Goal: Ask a question: Seek information or help from site administrators or community

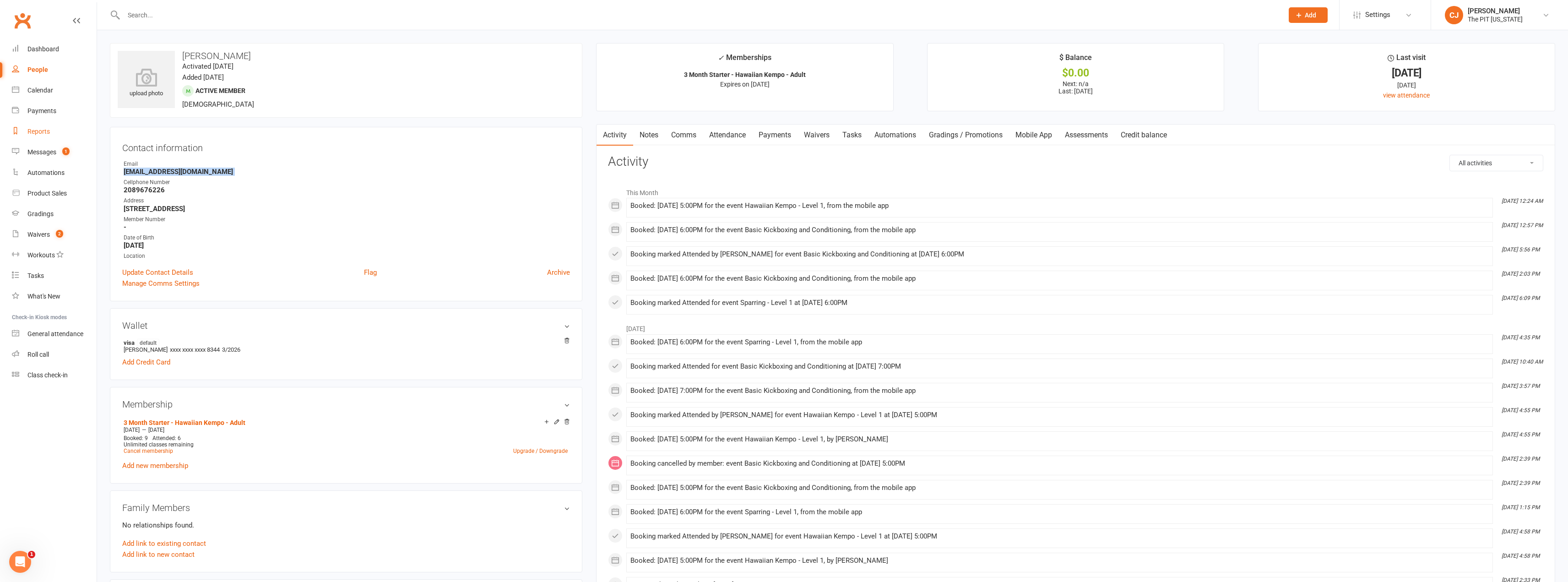
click at [46, 133] on div "Reports" at bounding box center [39, 131] width 22 height 7
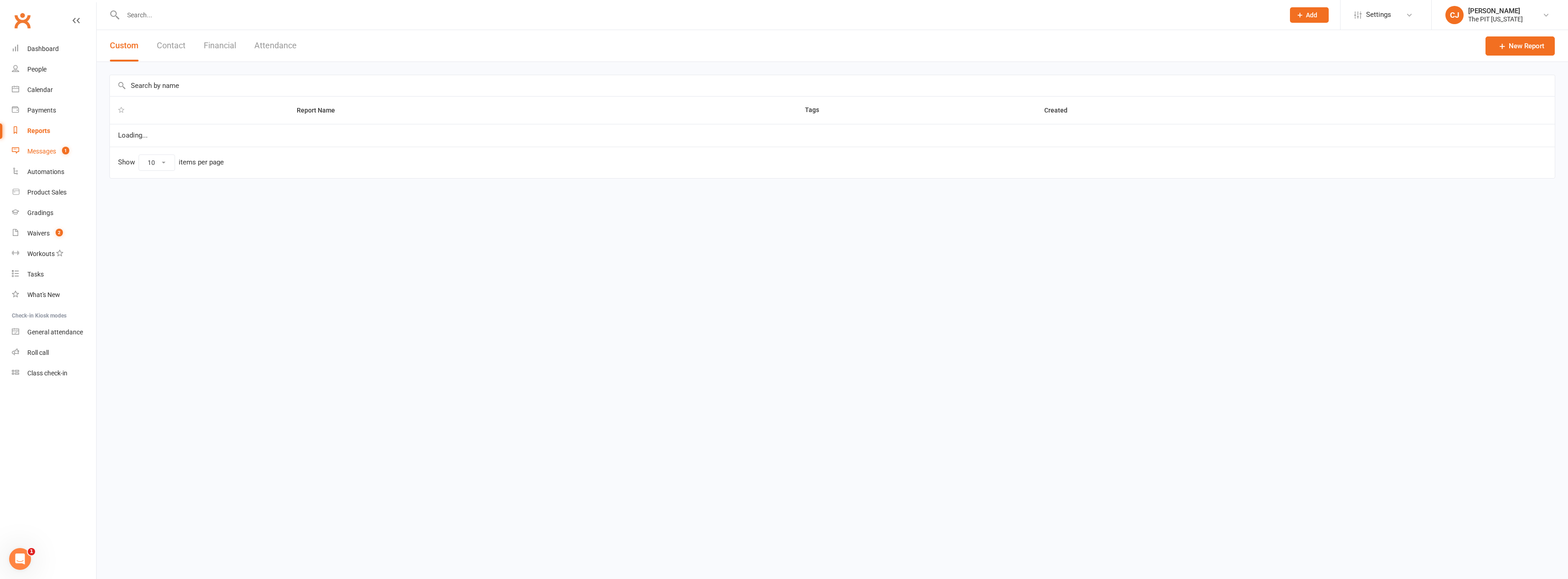
select select "100"
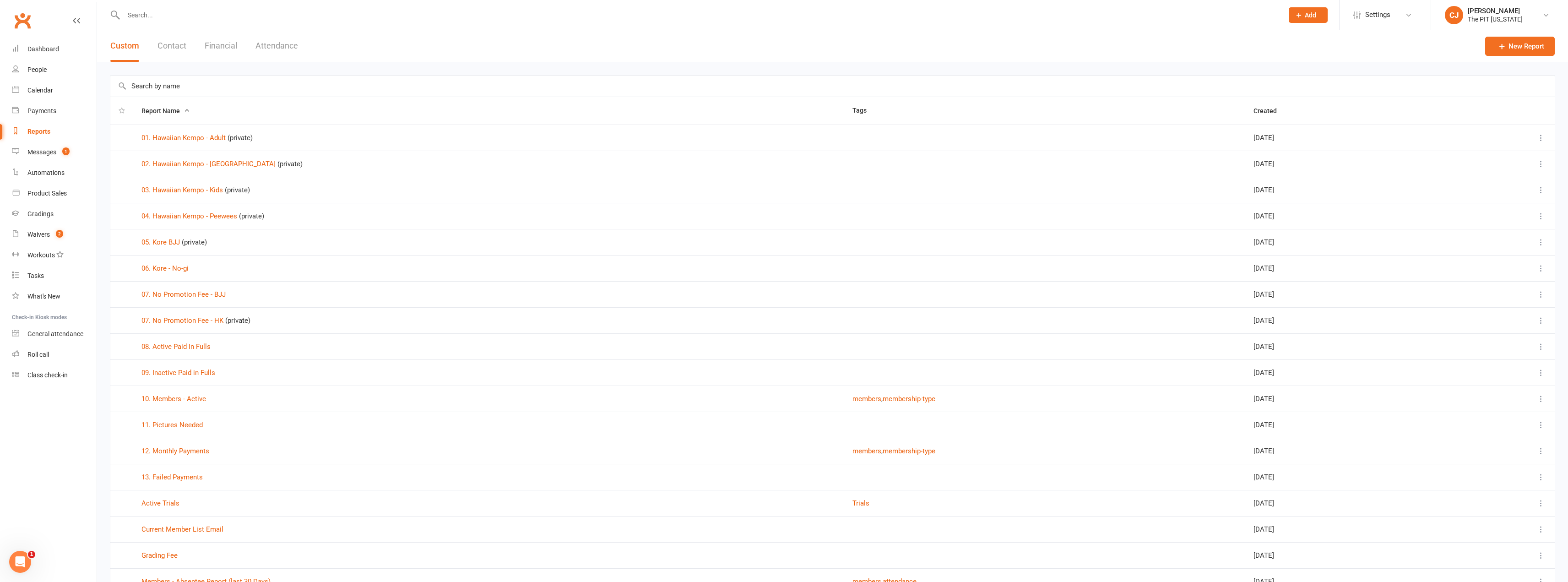
click at [235, 48] on button "Financial" at bounding box center [221, 46] width 32 height 32
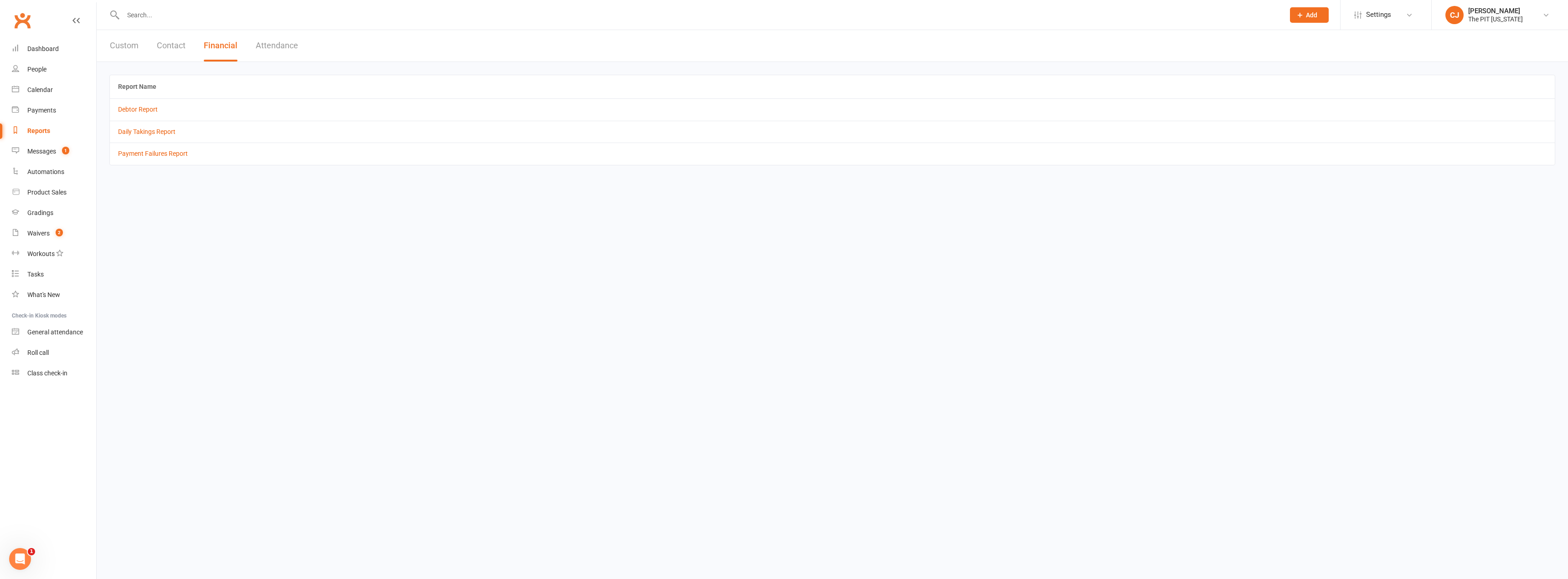
click at [134, 43] on button "Custom" at bounding box center [124, 45] width 29 height 31
select select "100"
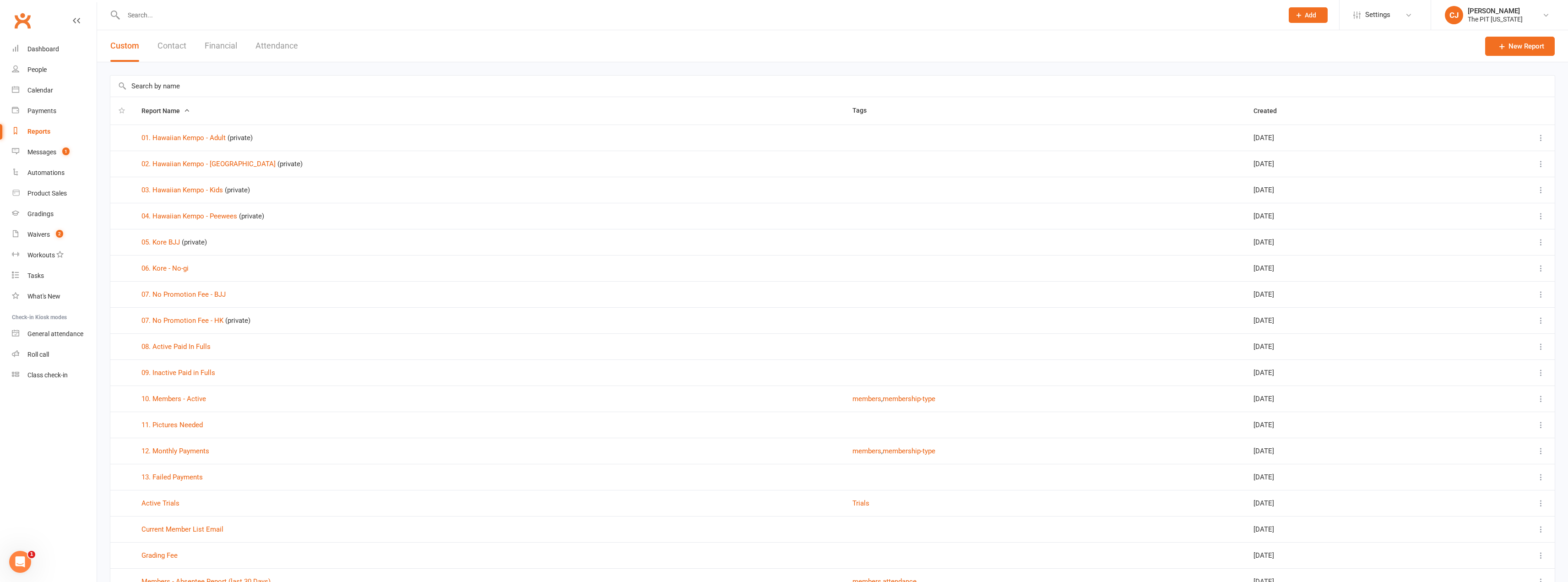
click at [226, 46] on button "Financial" at bounding box center [221, 46] width 32 height 32
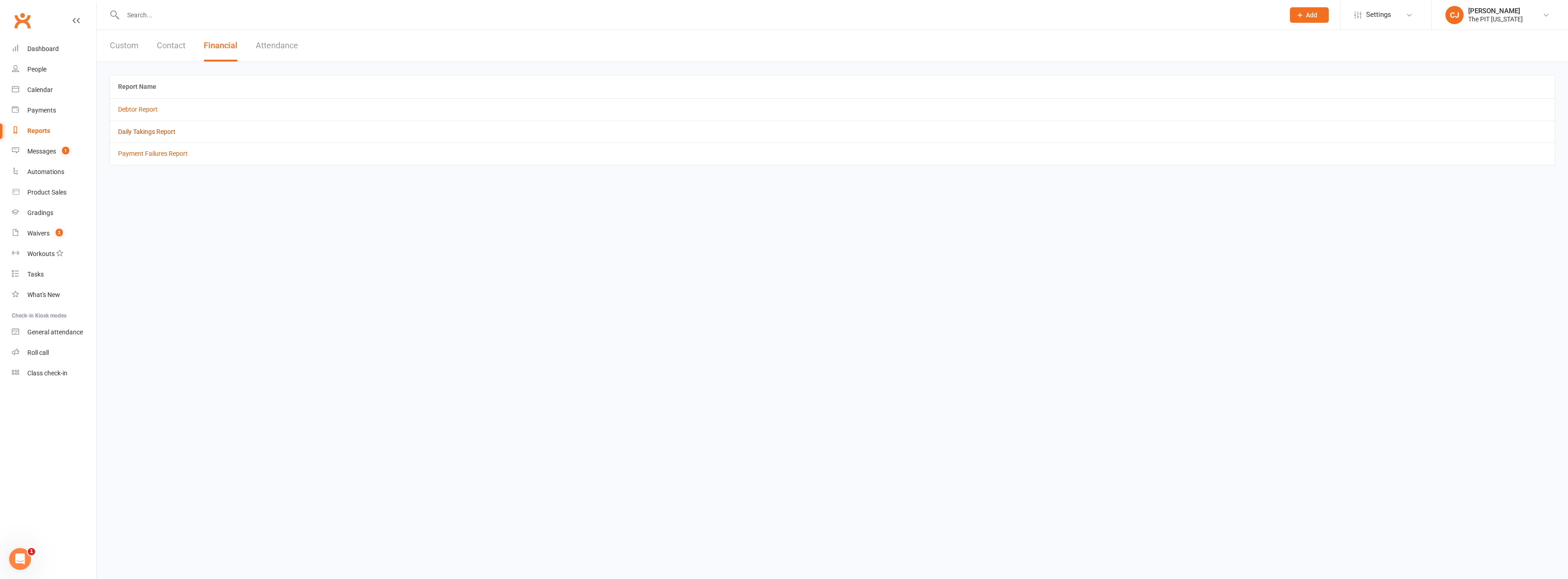
click at [149, 128] on link "Daily Takings Report" at bounding box center [147, 131] width 57 height 7
click at [164, 48] on button "Contact" at bounding box center [171, 45] width 29 height 31
click at [126, 48] on button "Custom" at bounding box center [124, 45] width 29 height 31
select select "100"
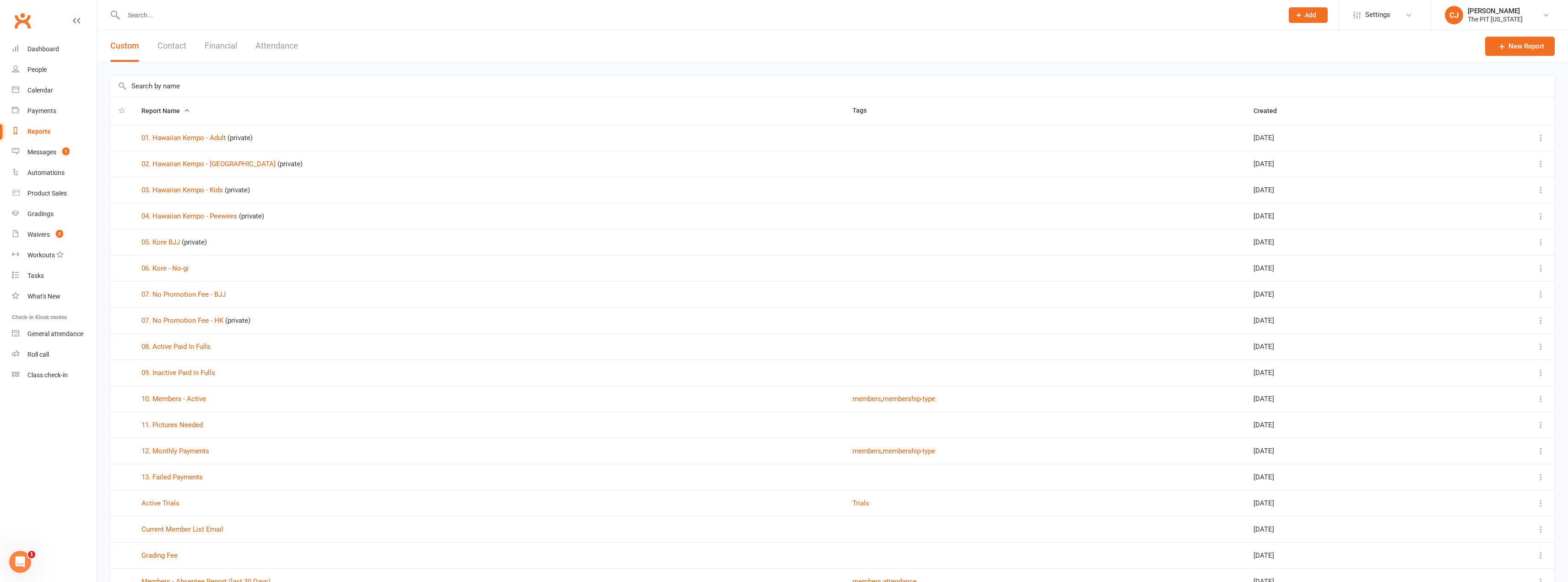
click at [19, 563] on icon "Open Intercom Messenger" at bounding box center [20, 562] width 15 height 15
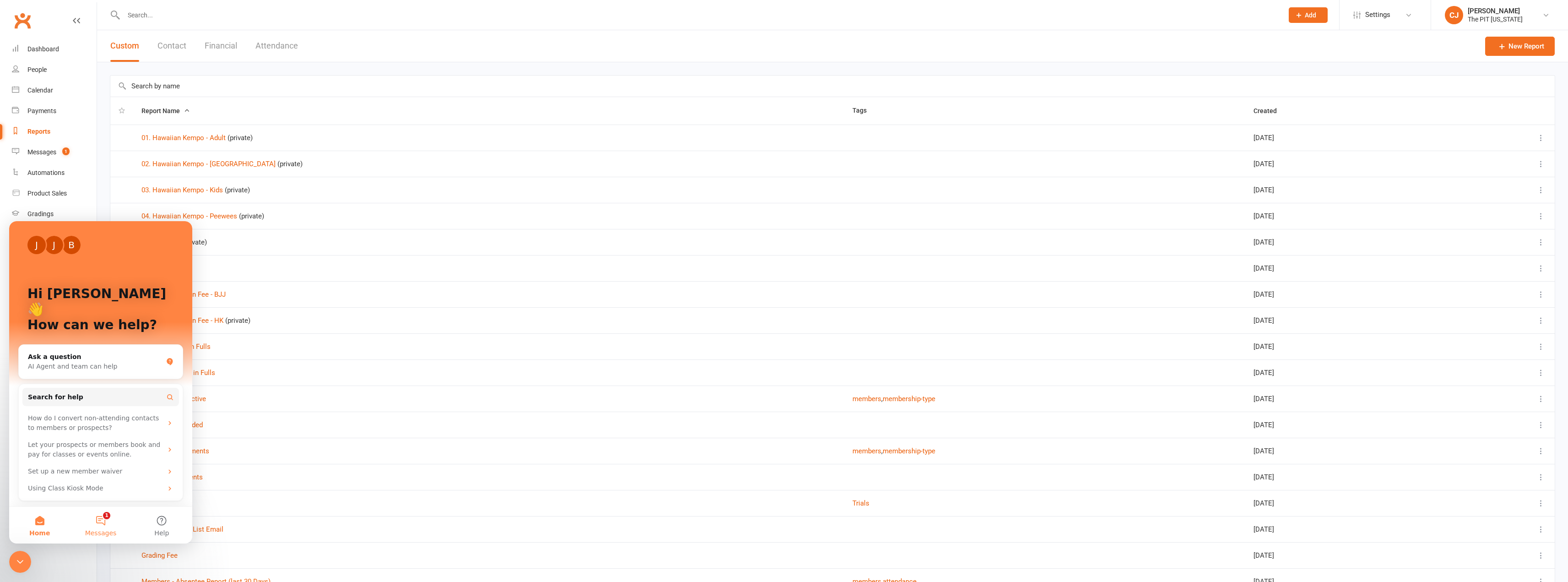
click at [101, 530] on span "Messages" at bounding box center [101, 533] width 32 height 6
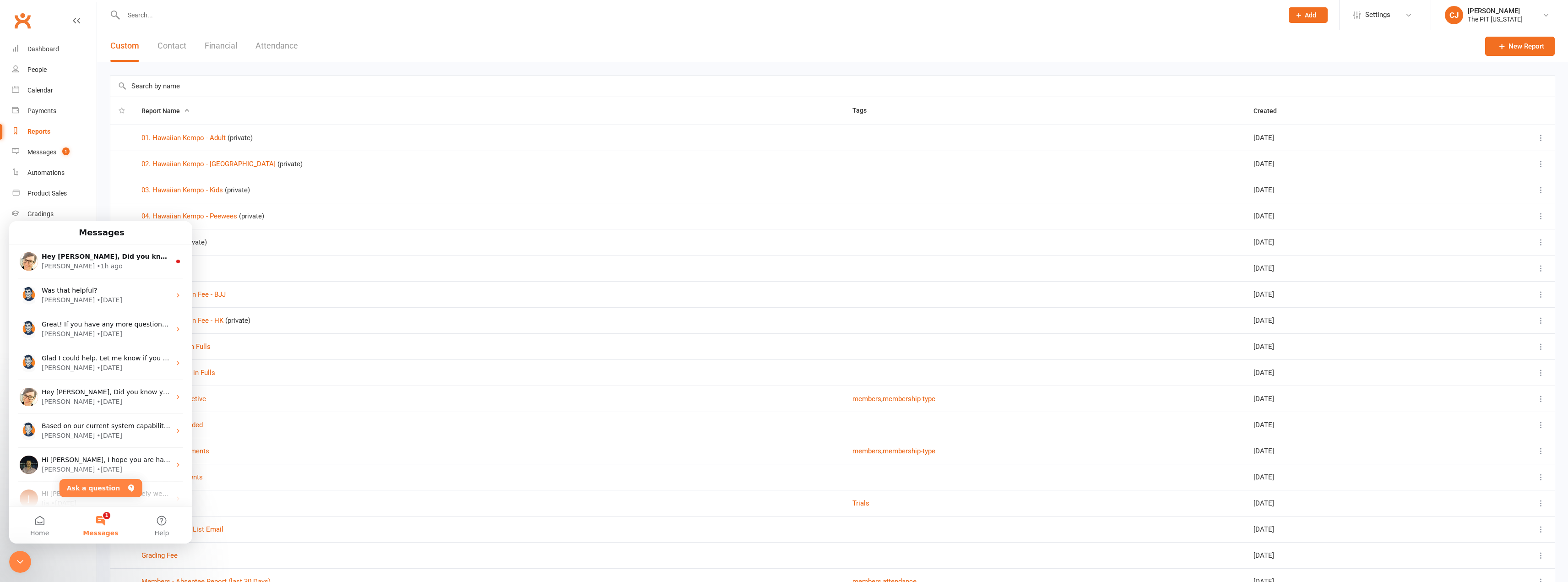
click at [103, 512] on button "1 Messages" at bounding box center [101, 525] width 61 height 37
click at [103, 491] on button "Ask a question" at bounding box center [101, 488] width 83 height 18
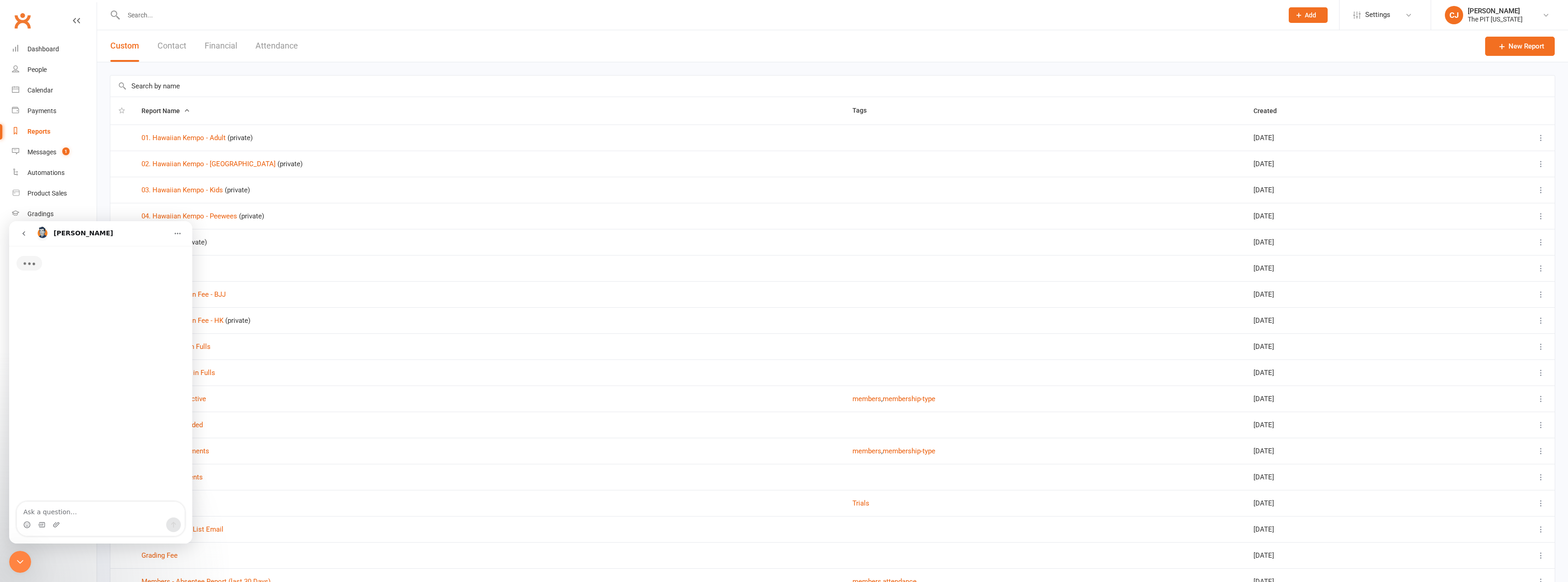
click at [69, 507] on textarea "Ask a question…" at bounding box center [101, 510] width 167 height 15
type textarea "Hello, I need a financial report that shows ALL transactions (membership and PO…"
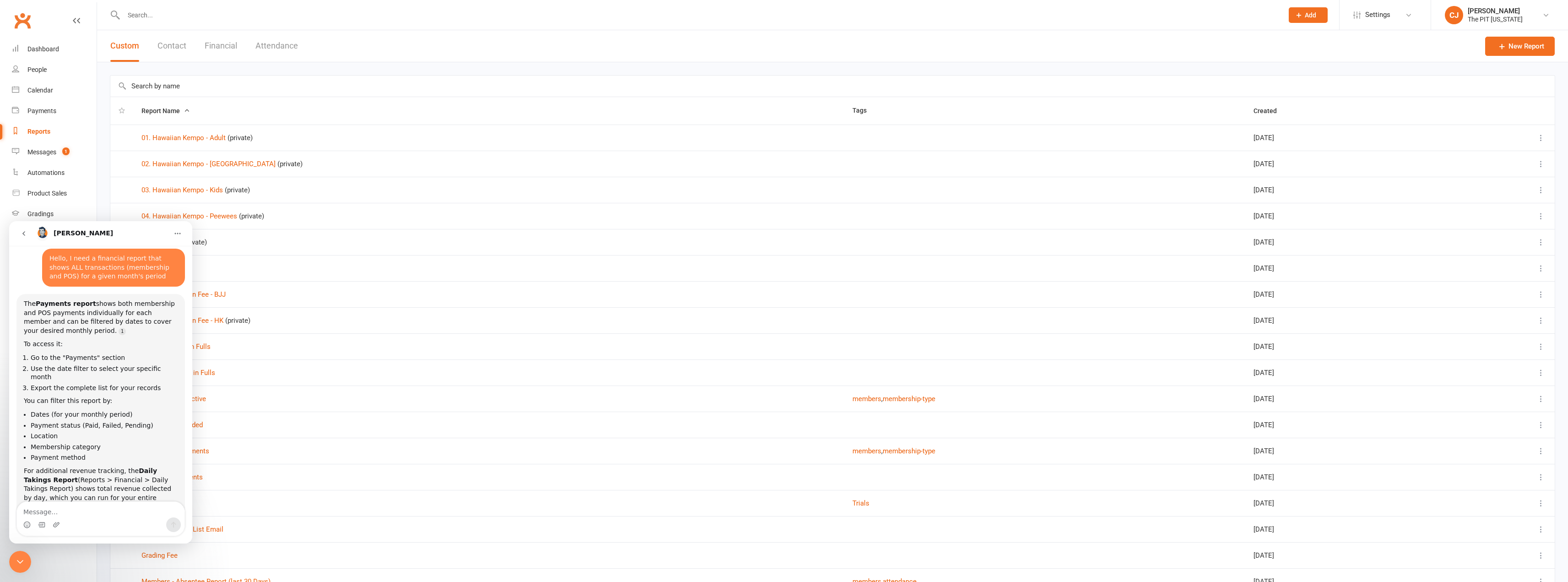
scroll to position [73, 0]
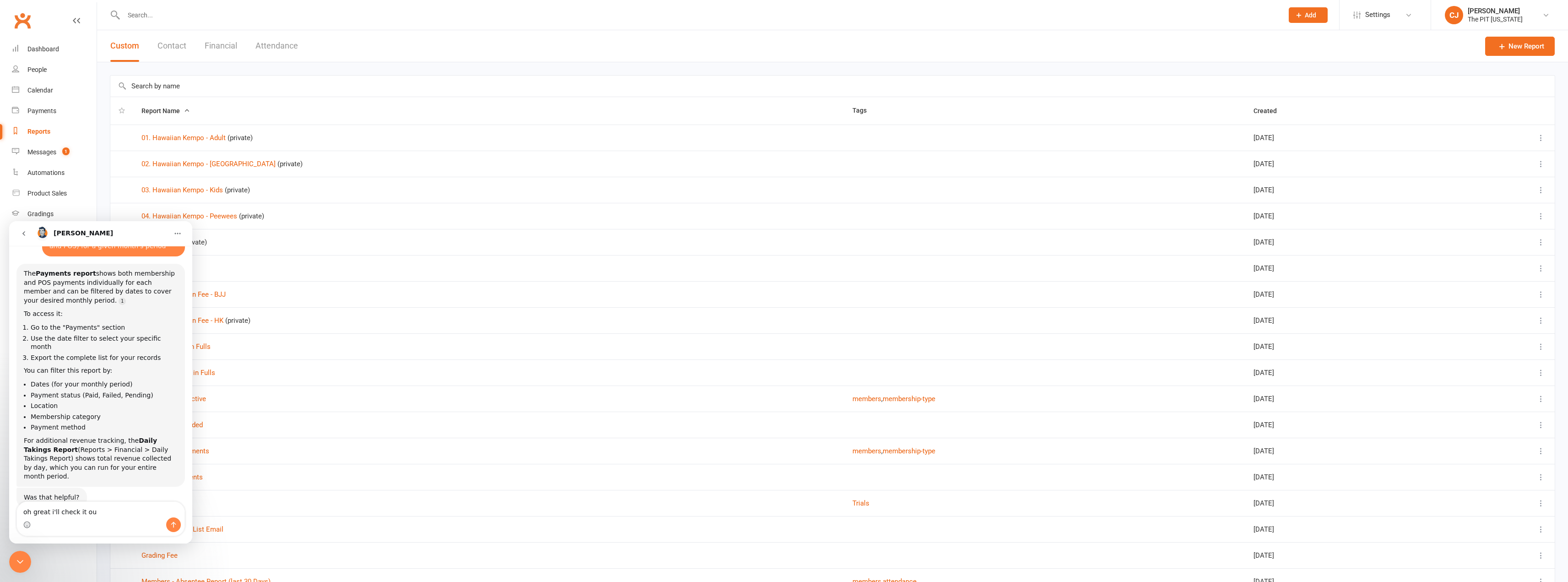
type textarea "oh great i'll check it out"
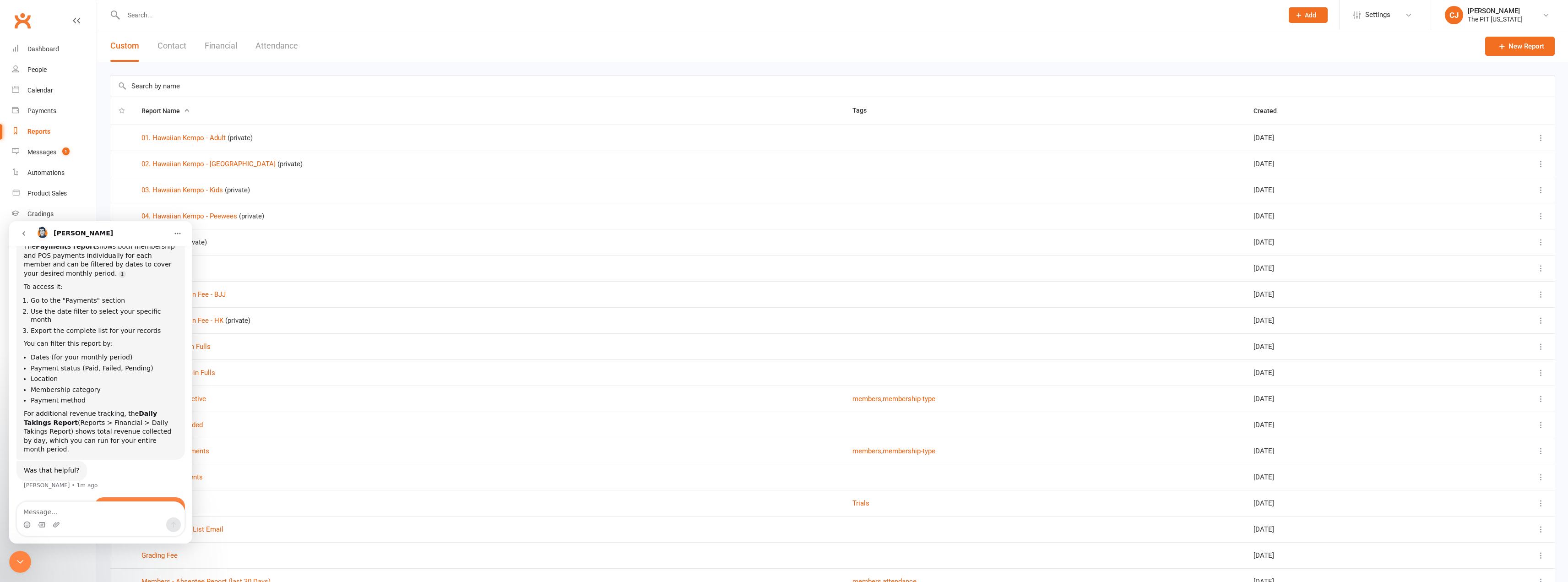
scroll to position [130, 0]
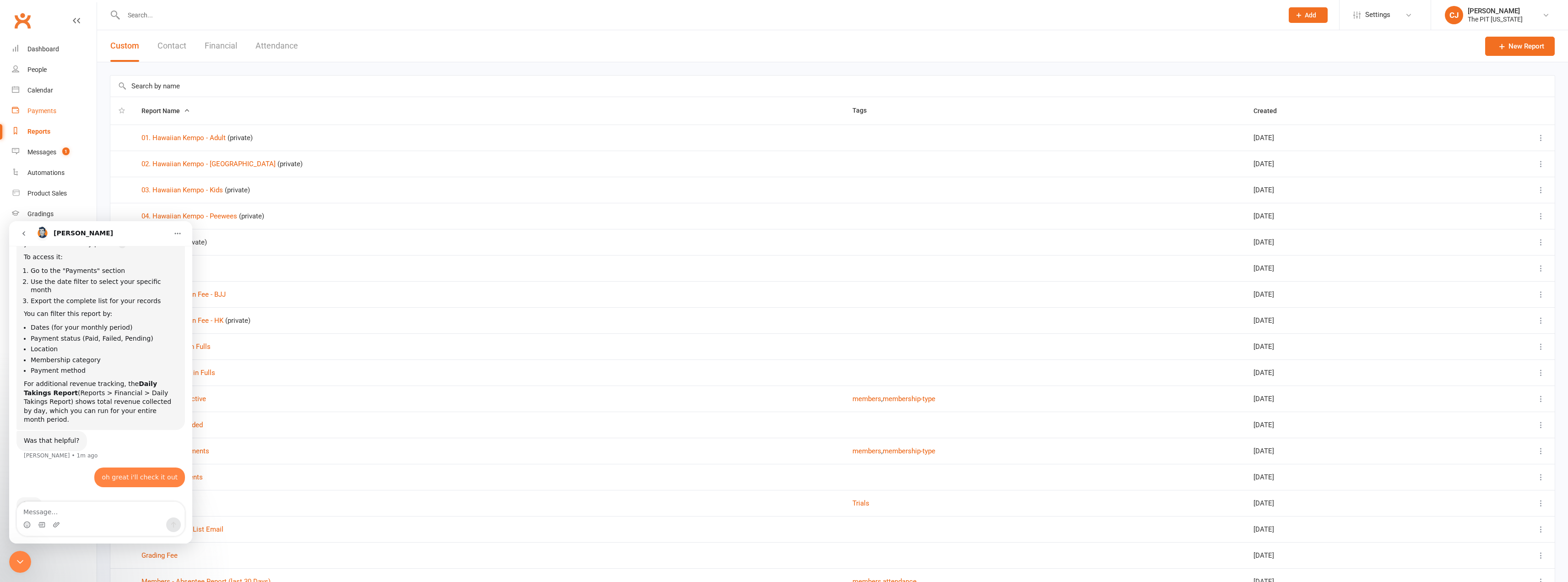
click at [52, 106] on link "Payments" at bounding box center [54, 110] width 85 height 20
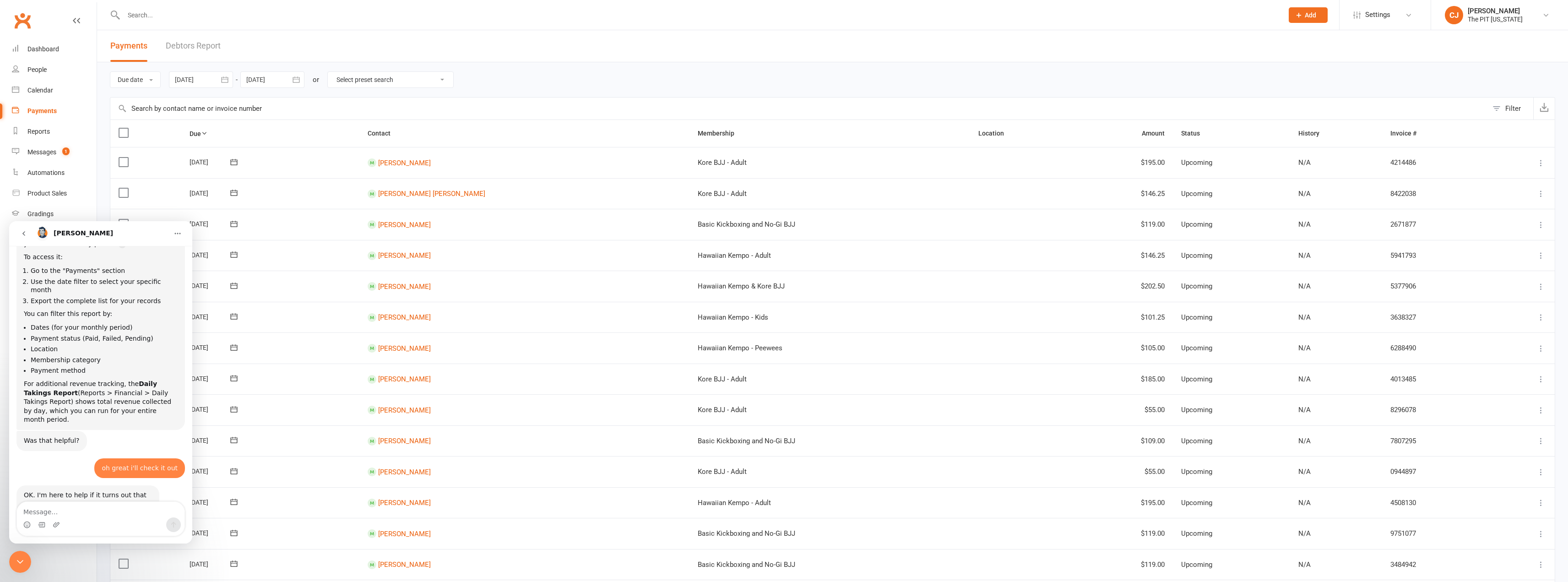
scroll to position [137, 0]
click at [207, 77] on div at bounding box center [200, 79] width 64 height 16
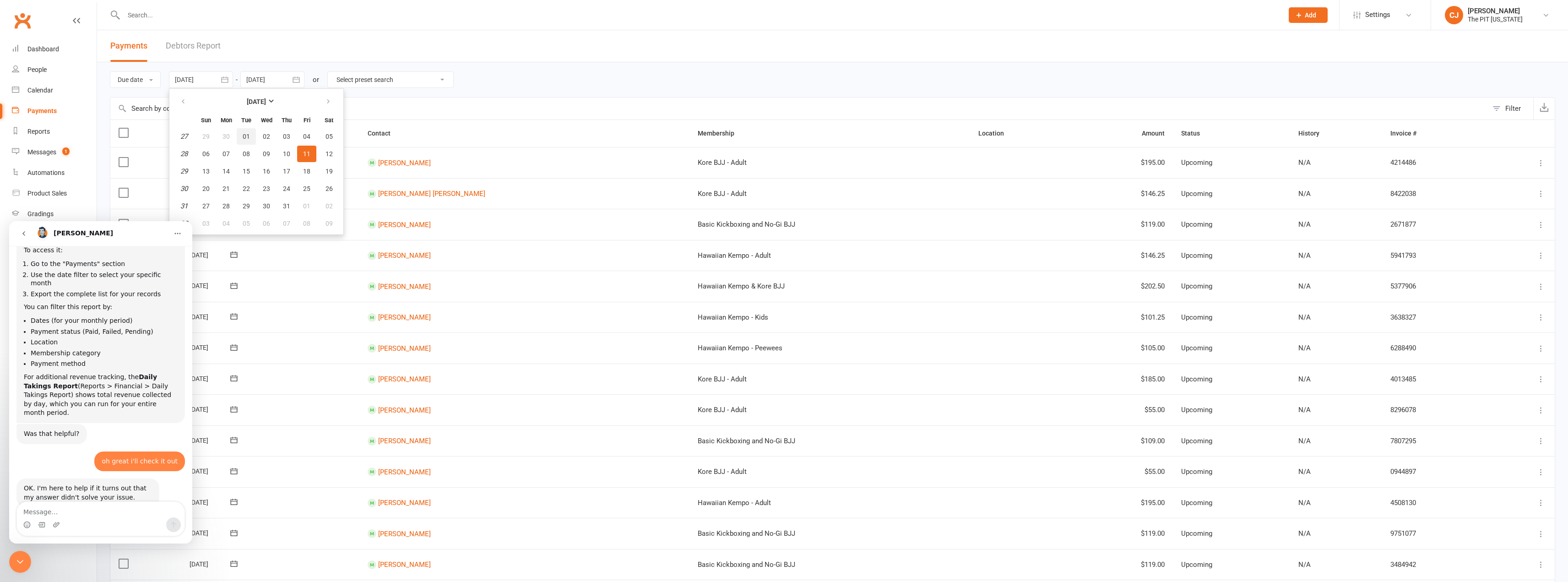
click at [244, 137] on span "01" at bounding box center [246, 136] width 7 height 7
type input "[DATE]"
click at [273, 80] on div at bounding box center [272, 79] width 64 height 16
click at [258, 103] on icon "button" at bounding box center [254, 101] width 6 height 7
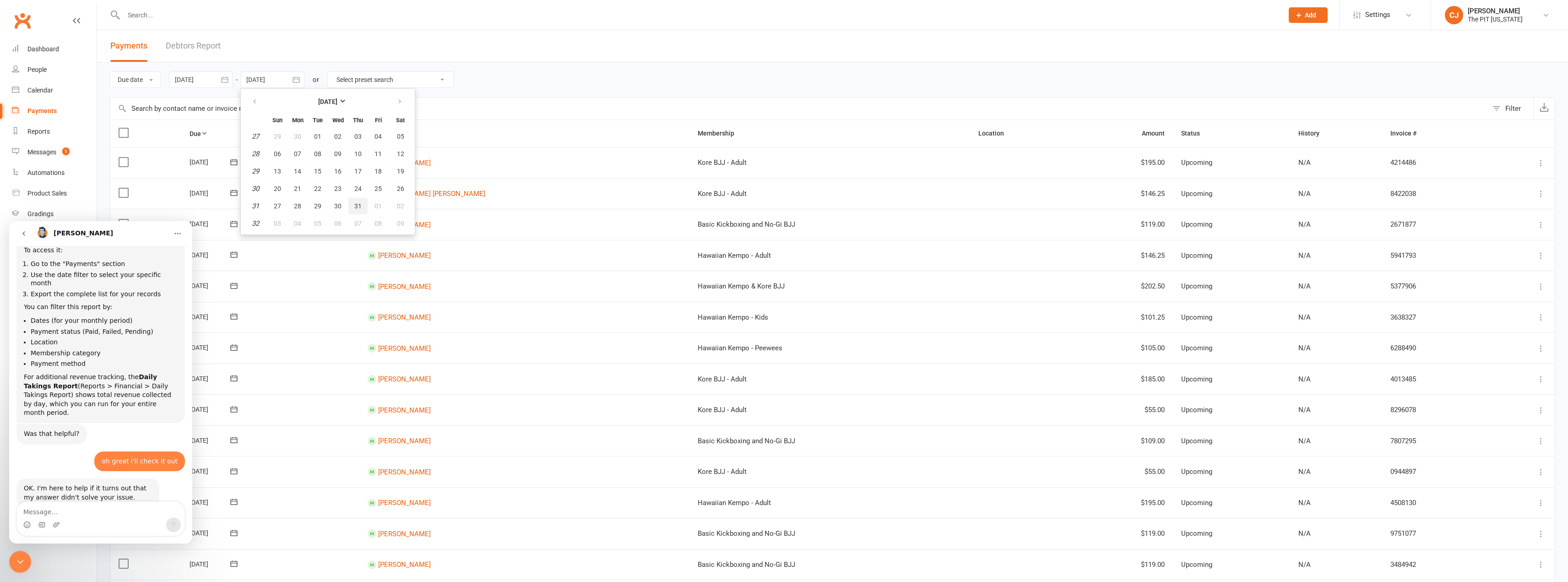
click at [359, 205] on span "31" at bounding box center [358, 206] width 7 height 7
type input "[DATE]"
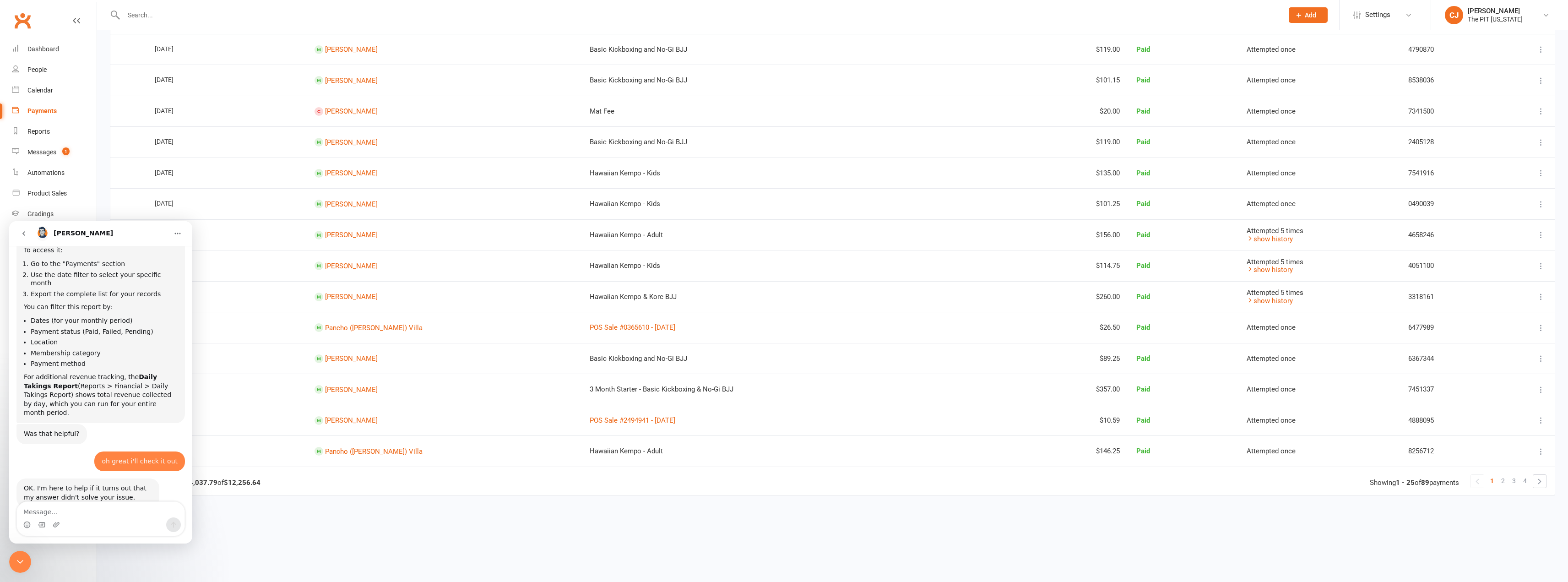
scroll to position [458, 0]
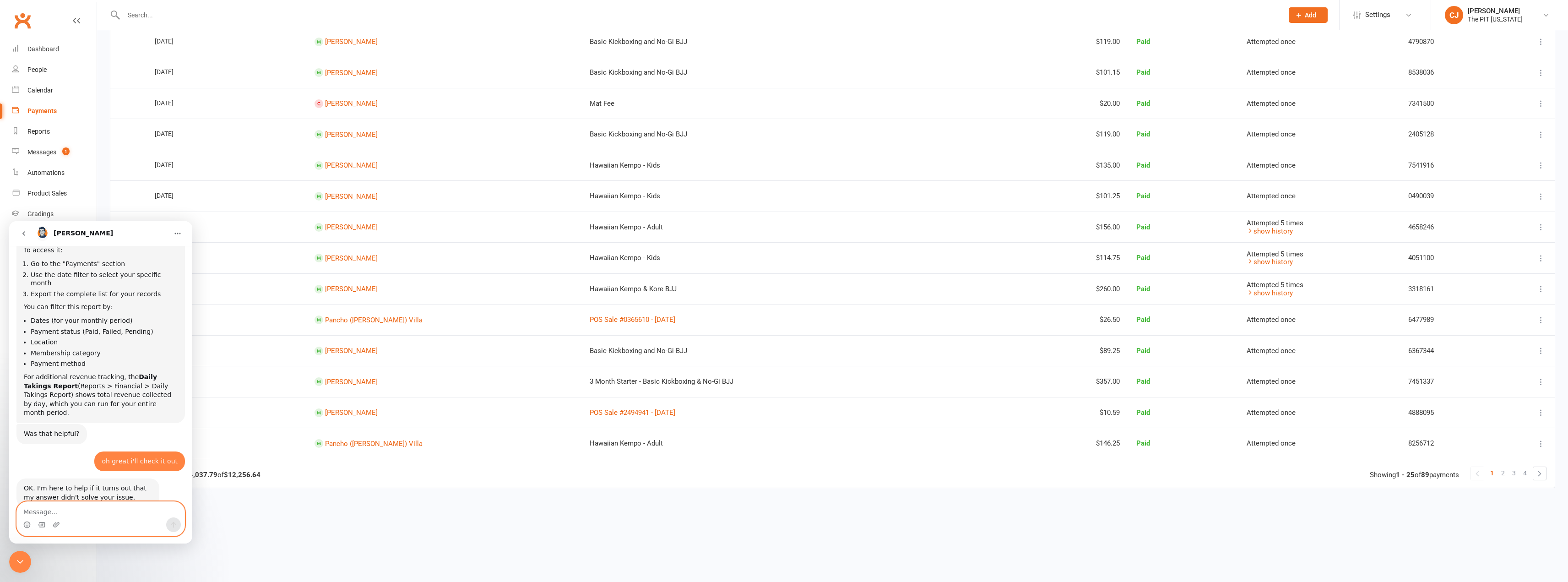
click at [64, 515] on textarea "Message…" at bounding box center [101, 510] width 167 height 15
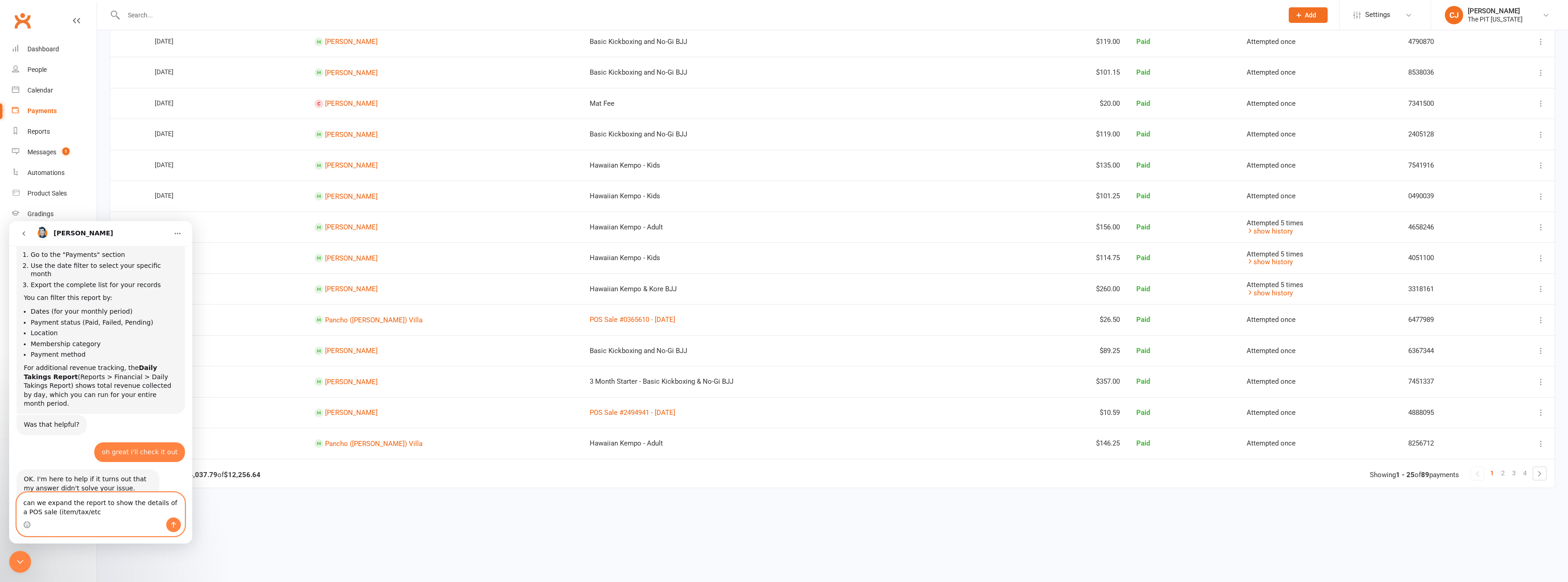
type textarea "can we expand the report to show the details of a POS sale (item/tax/etc)"
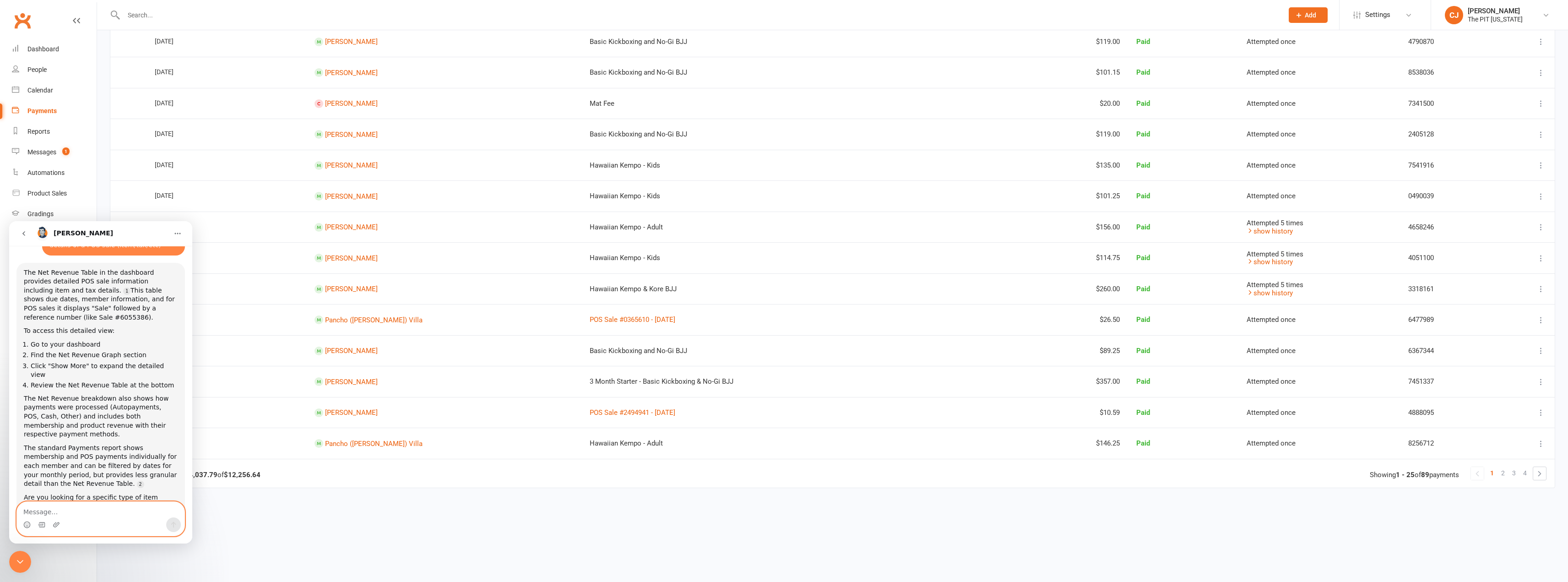
scroll to position [434, 0]
click at [150, 231] on div "[PERSON_NAME]" at bounding box center [101, 233] width 133 height 15
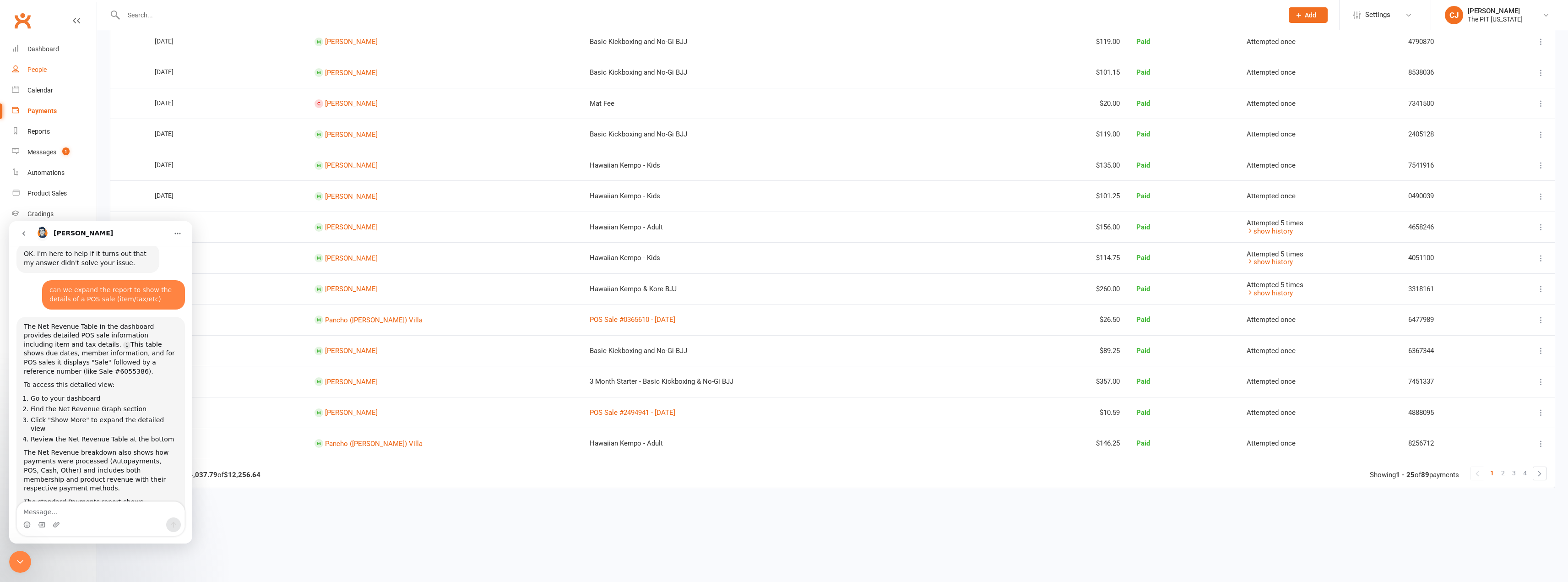
scroll to position [297, 0]
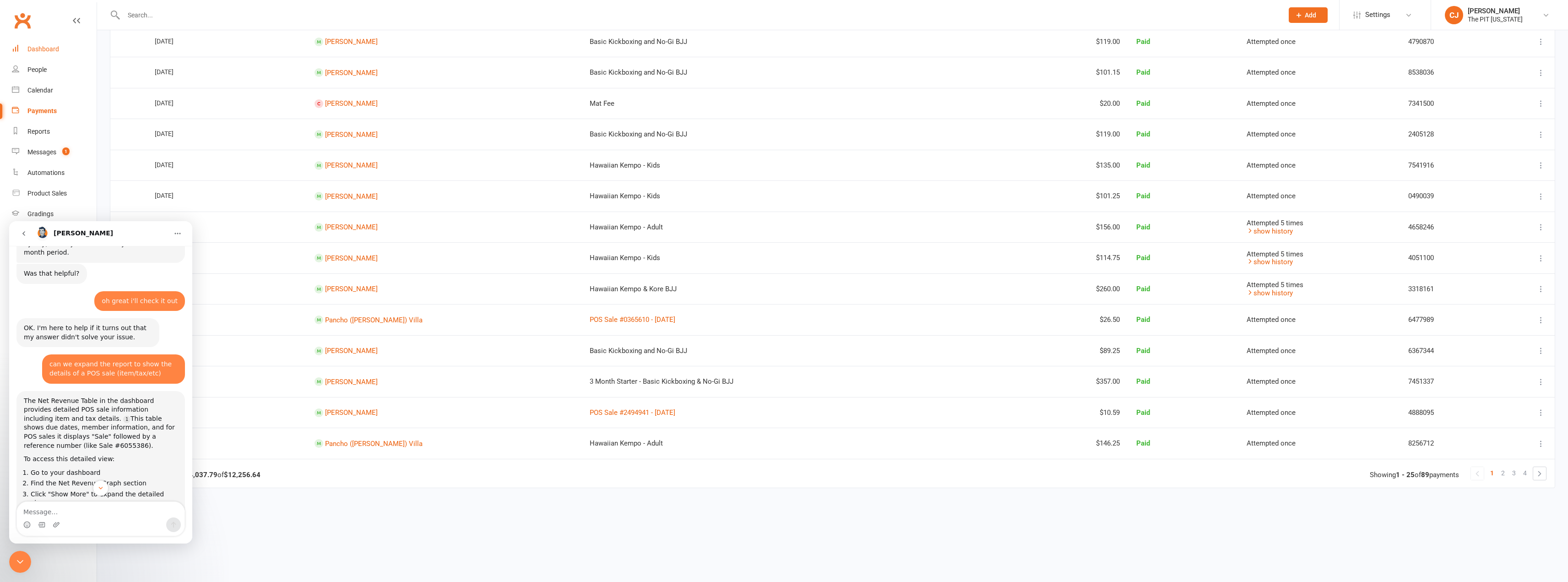
click at [48, 49] on div "Dashboard" at bounding box center [43, 48] width 32 height 7
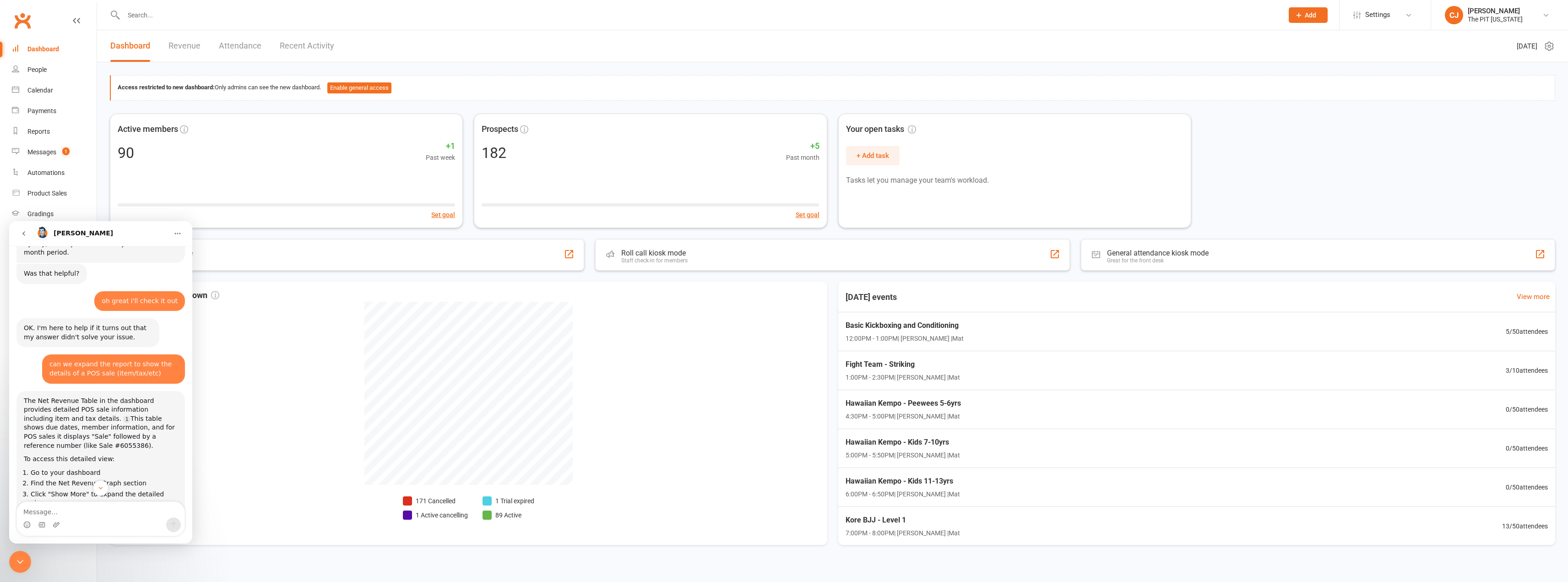
click at [182, 46] on link "Revenue" at bounding box center [185, 46] width 32 height 32
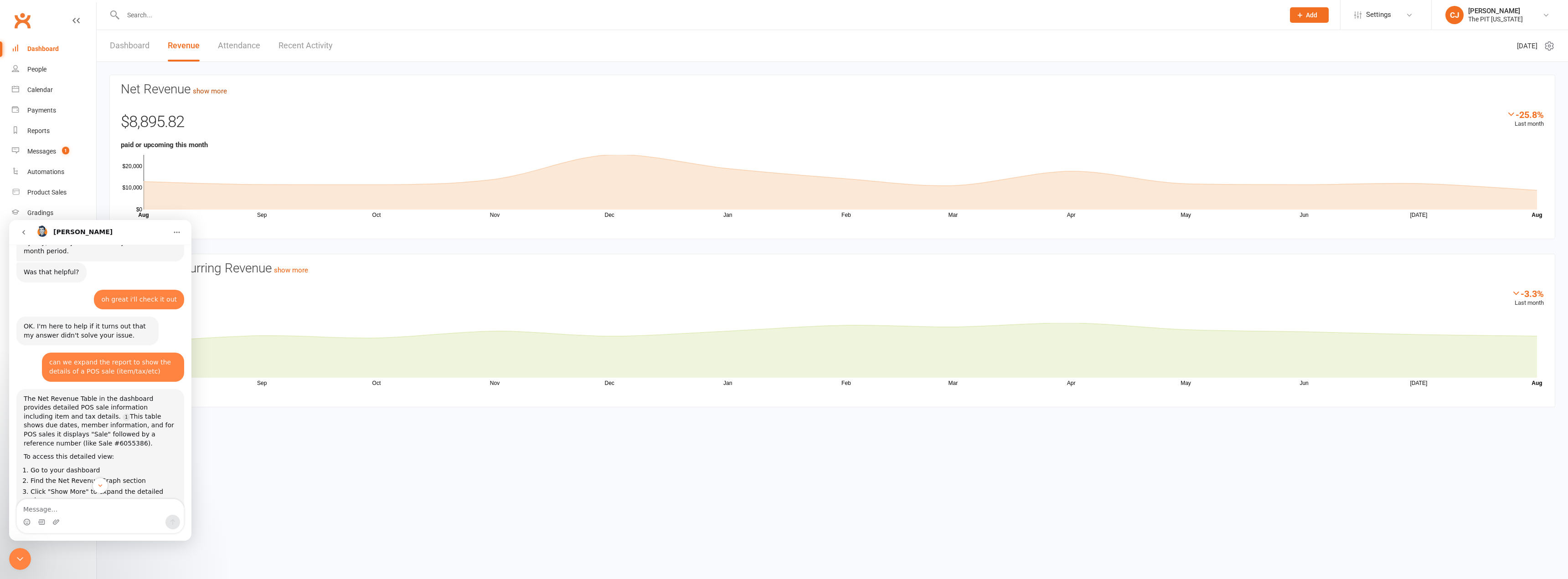
click at [201, 88] on link "show more" at bounding box center [210, 91] width 34 height 8
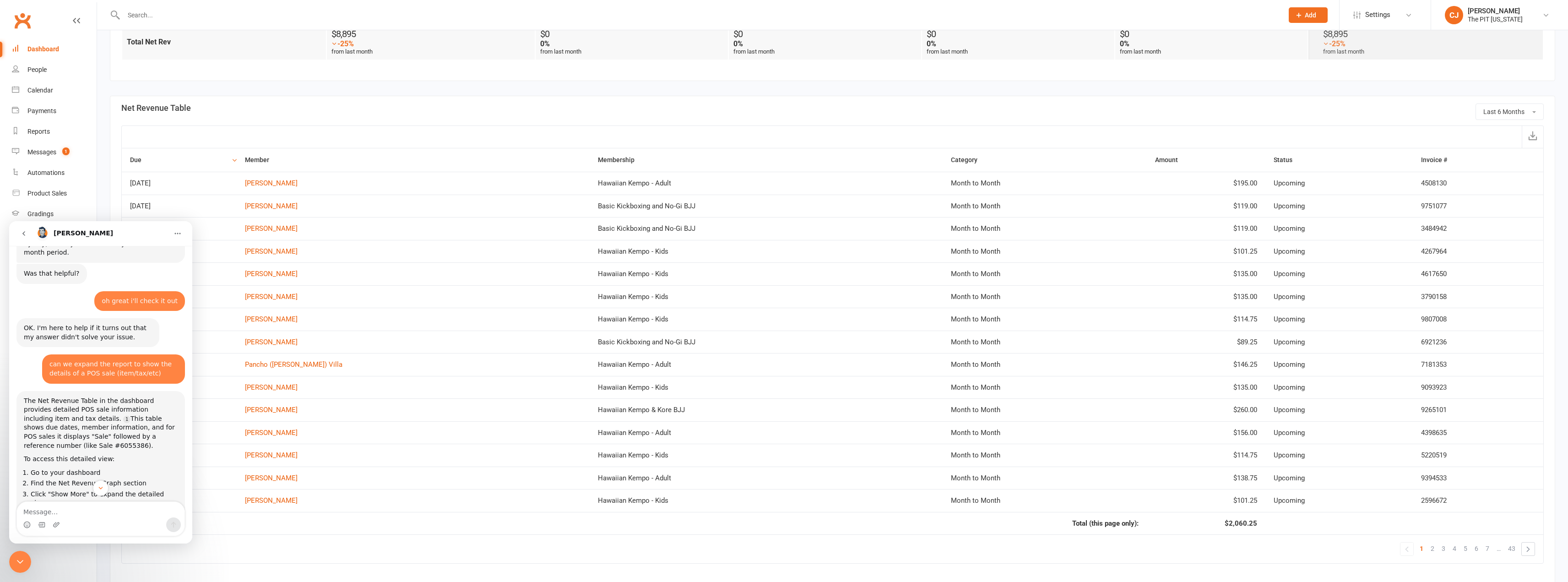
scroll to position [412, 0]
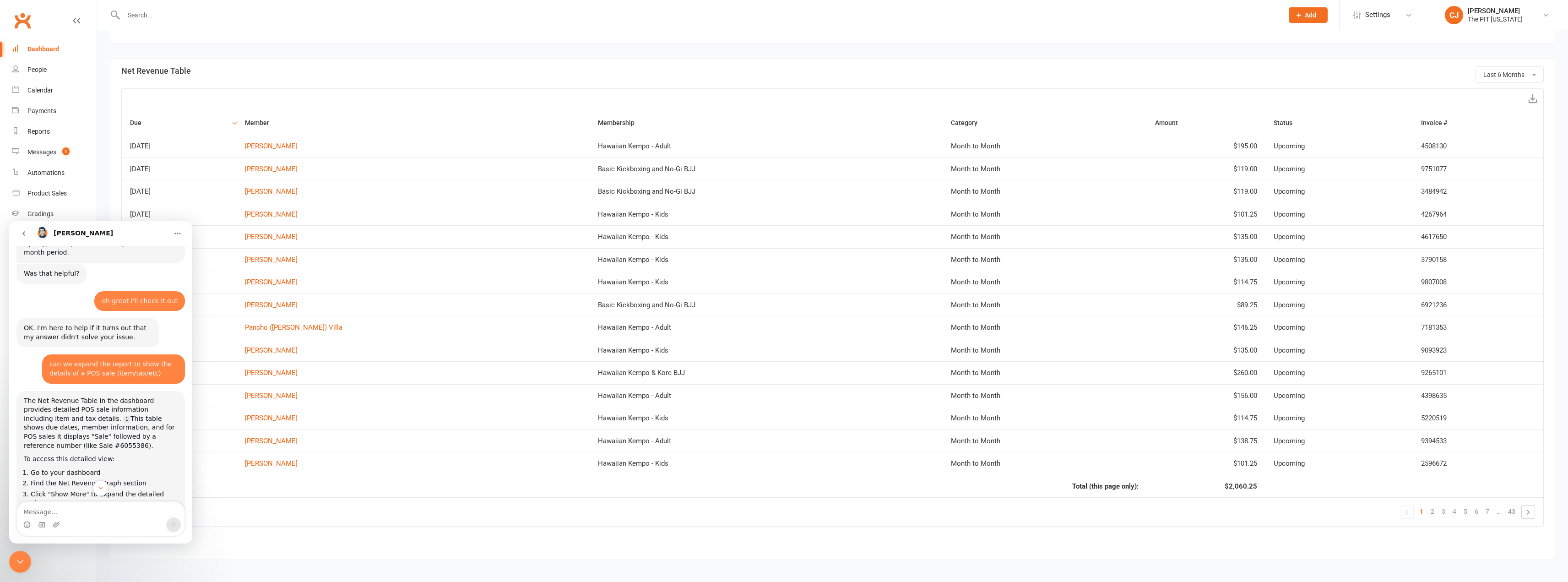
click at [124, 230] on div "[PERSON_NAME]" at bounding box center [101, 233] width 133 height 15
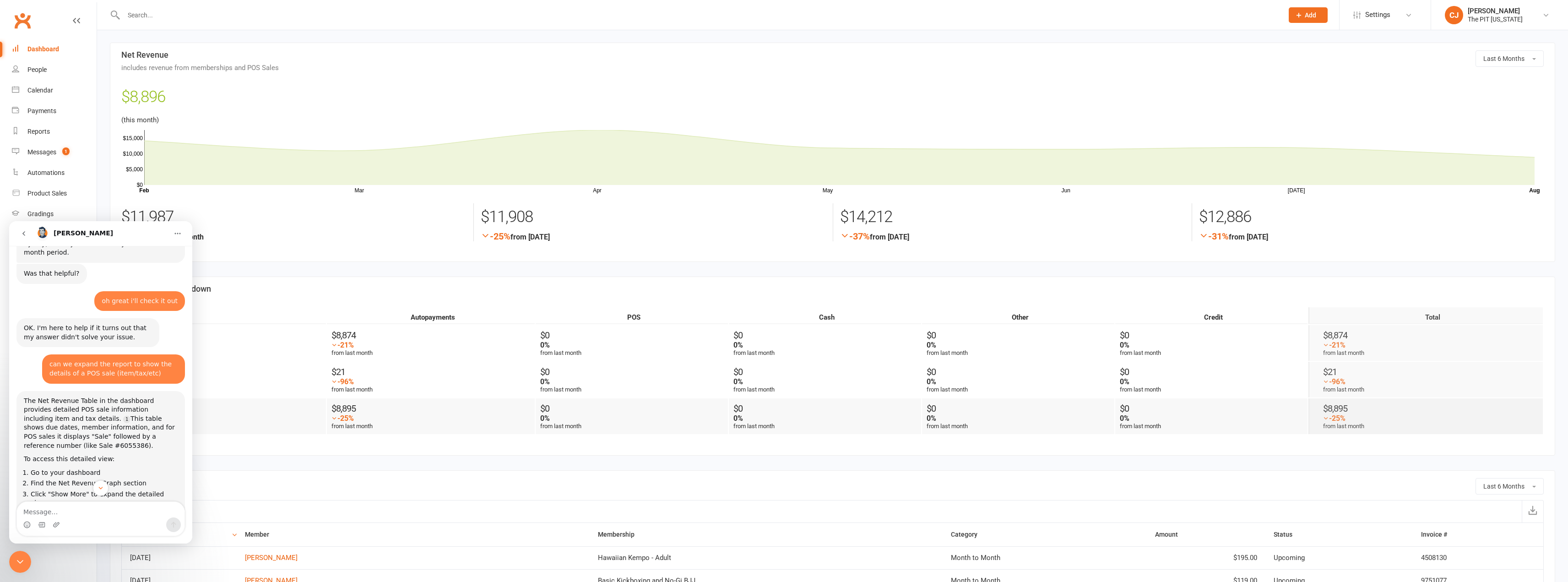
scroll to position [0, 0]
click at [69, 503] on textarea "Message…" at bounding box center [101, 510] width 167 height 15
type textarea "yes I need the payments report to show details of the POS payments"
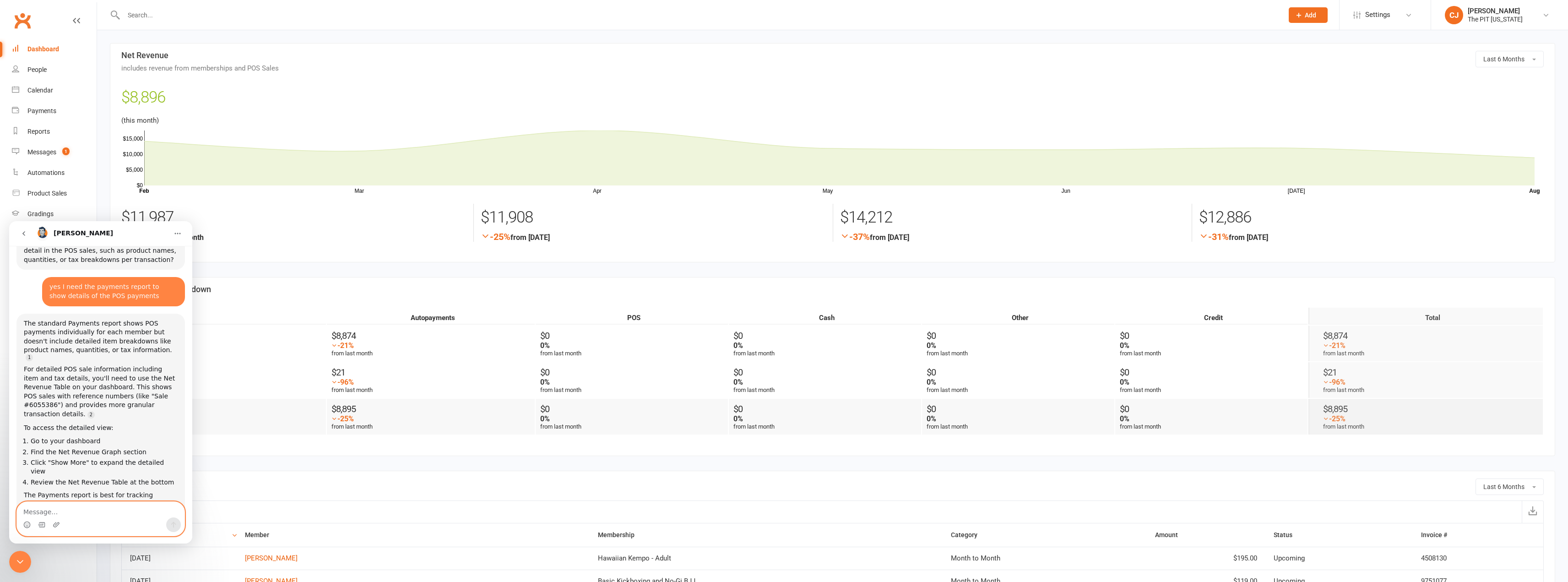
scroll to position [695, 0]
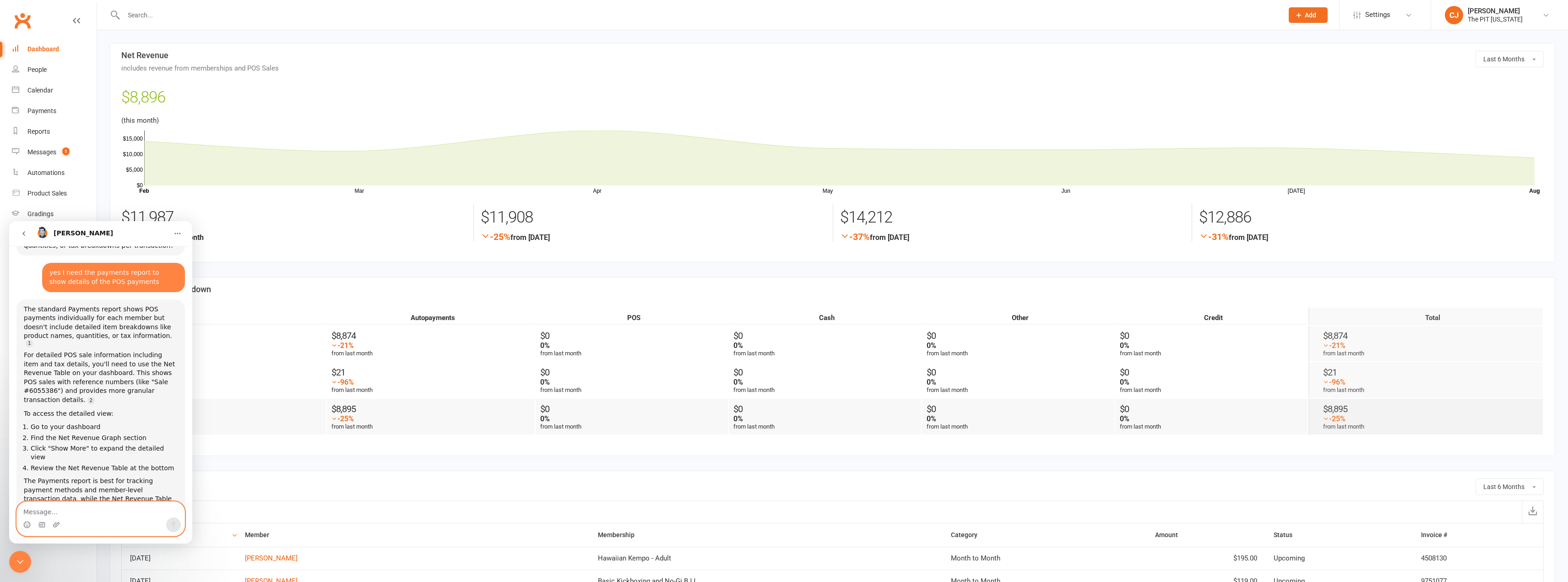
click at [86, 507] on textarea "Message…" at bounding box center [101, 510] width 167 height 15
type textarea "can we create a custom report to do what i'm looking for"
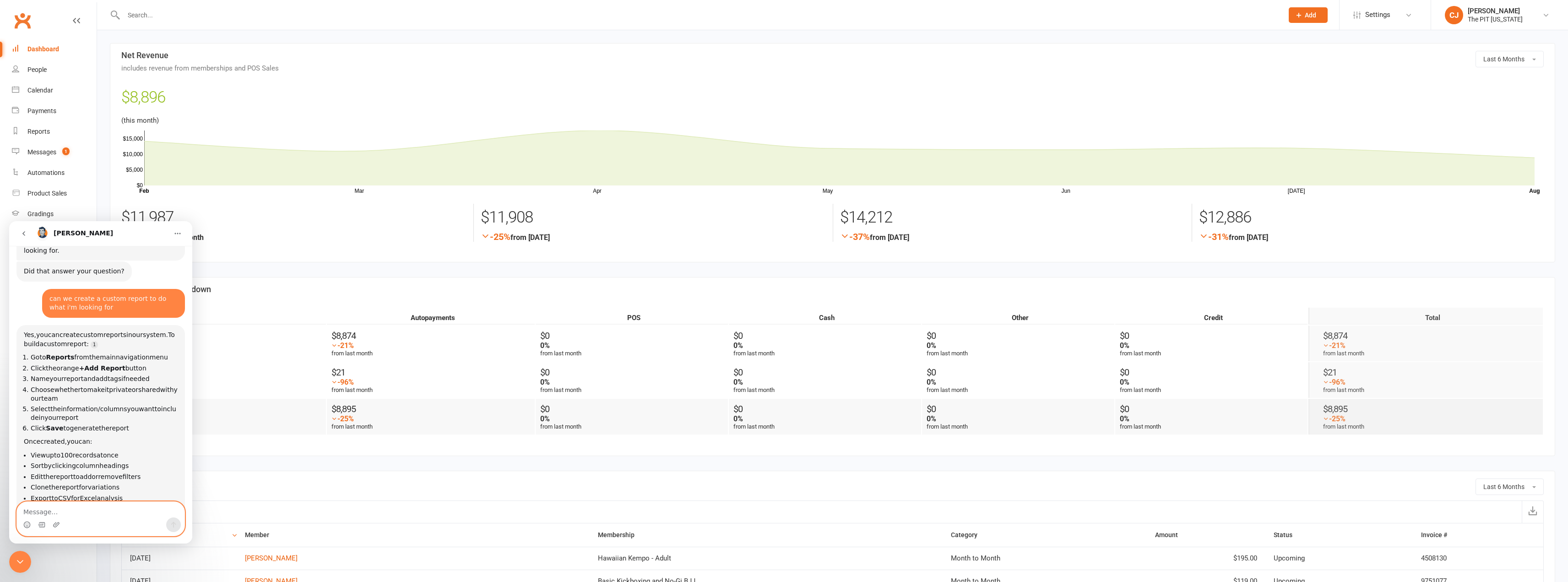
scroll to position [971, 0]
click at [60, 512] on textarea "Message…" at bounding box center [101, 510] width 167 height 15
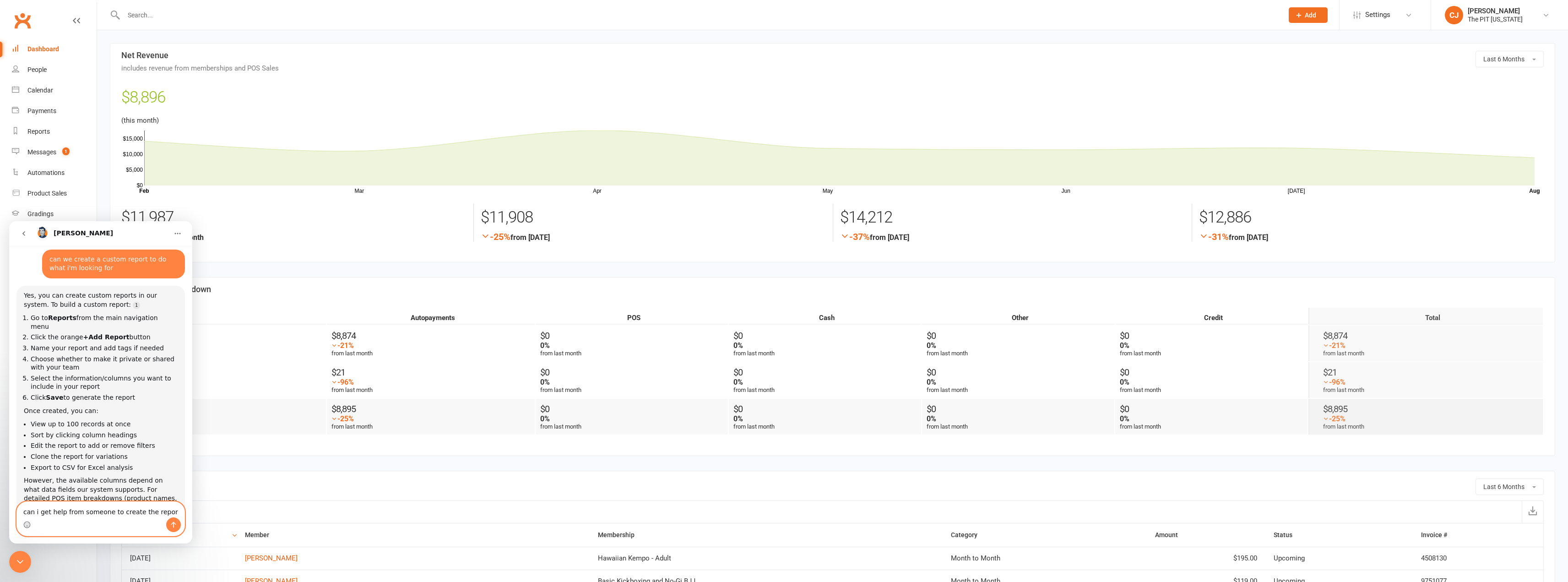
type textarea "can i get help from someone to create the report"
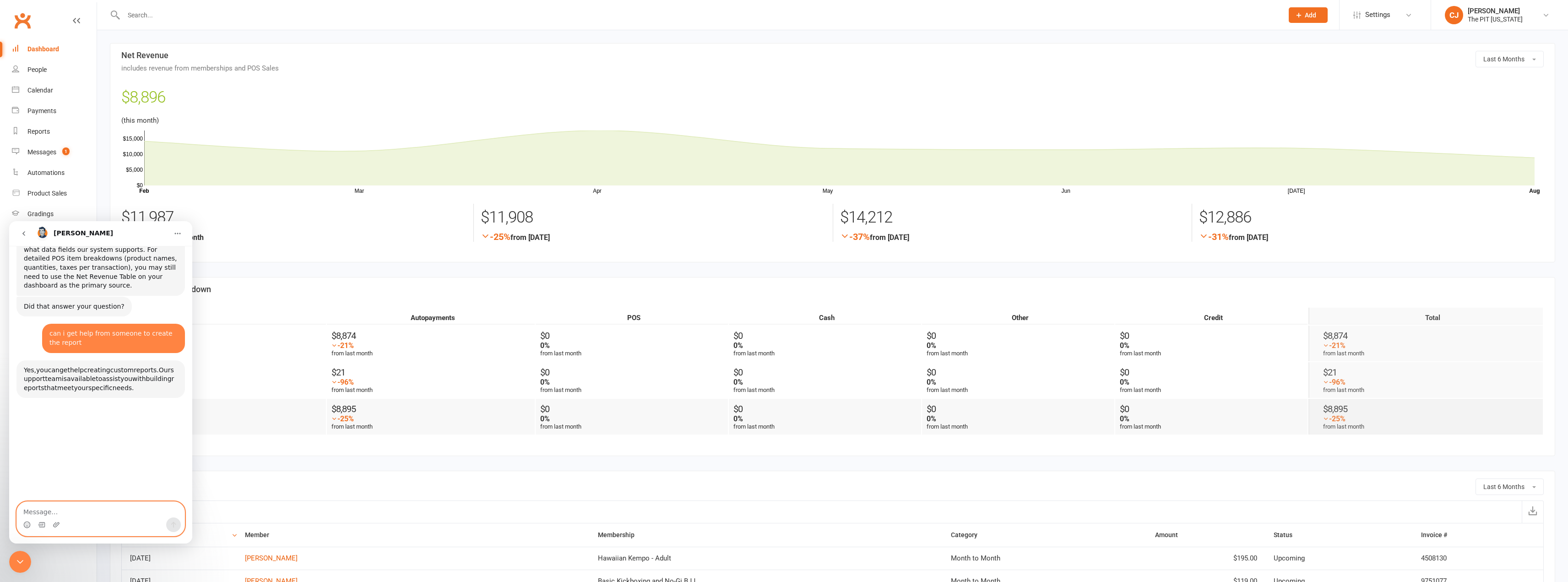
scroll to position [1247, 0]
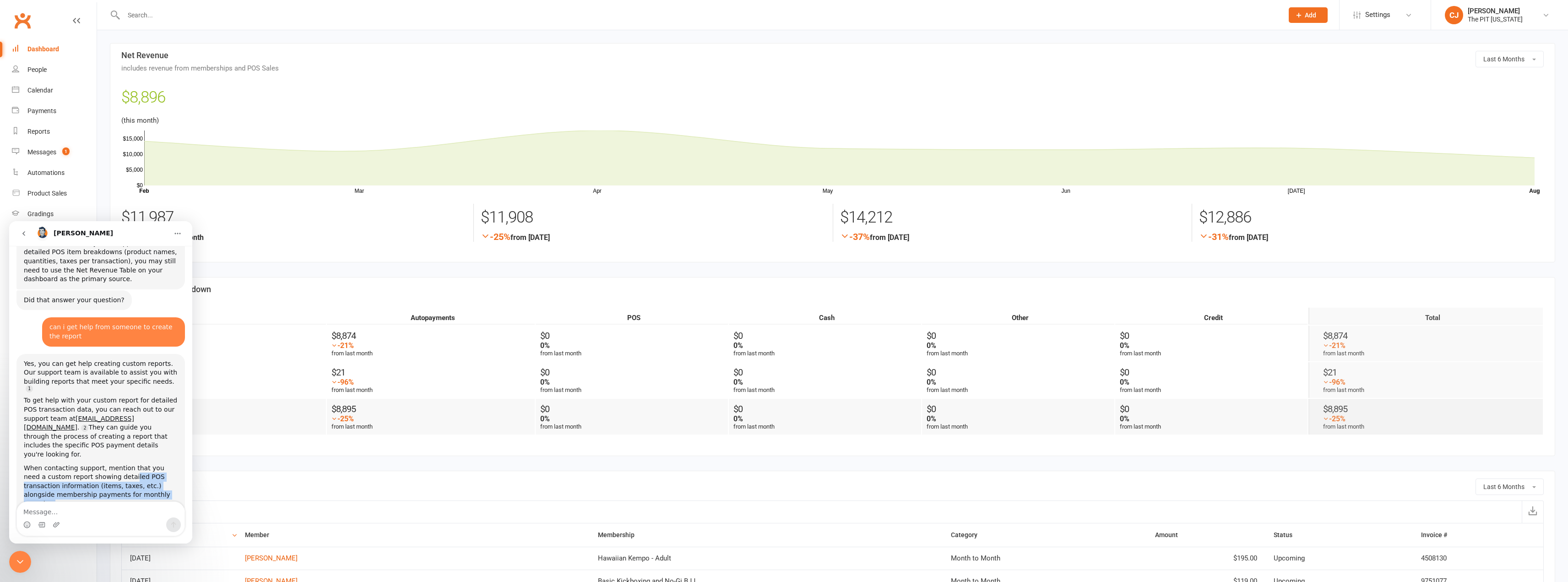
drag, startPoint x: 158, startPoint y: 408, endPoint x: 105, endPoint y: 390, distance: 56.0
click at [105, 464] on div "When contacting support, mention that you need a custom report showing detailed…" at bounding box center [101, 486] width 154 height 45
click at [120, 464] on div "When contacting support, mention that you need a custom report showing detailed…" at bounding box center [101, 486] width 154 height 45
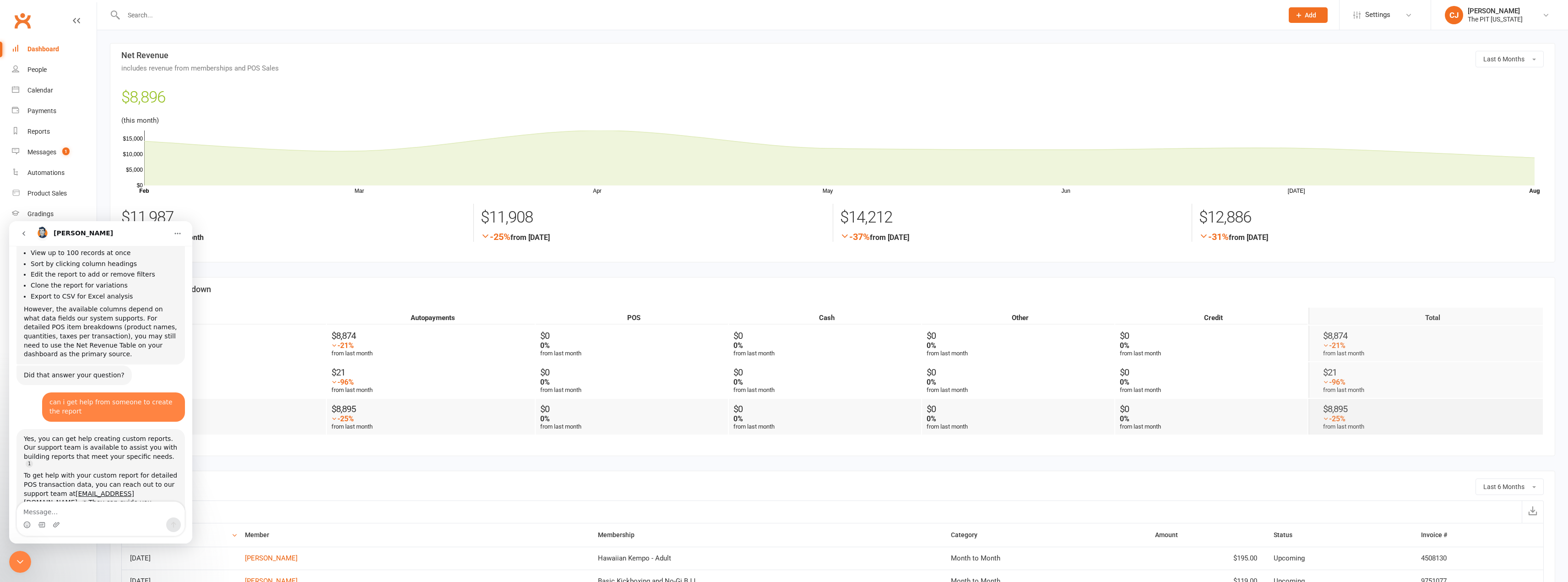
scroll to position [1156, 0]
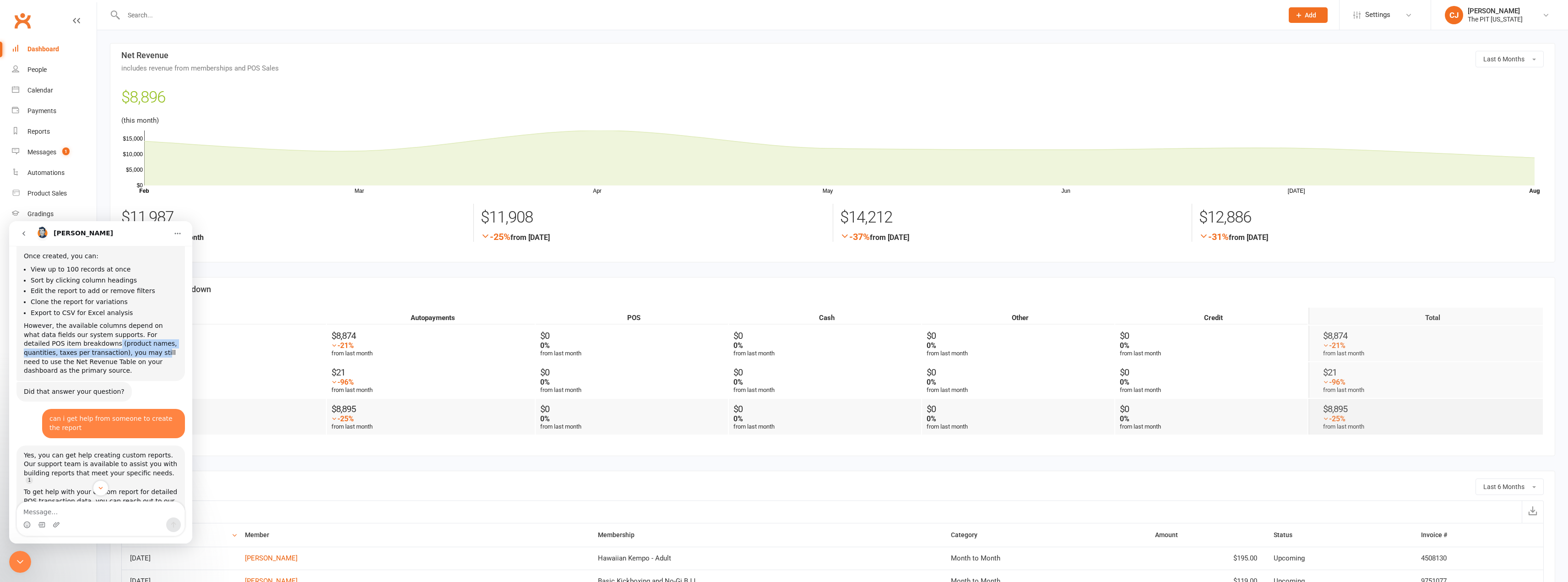
drag, startPoint x: 73, startPoint y: 269, endPoint x: 104, endPoint y: 279, distance: 32.6
click at [104, 321] on div "However, the available columns depend on what data fields our system supports. …" at bounding box center [101, 348] width 154 height 54
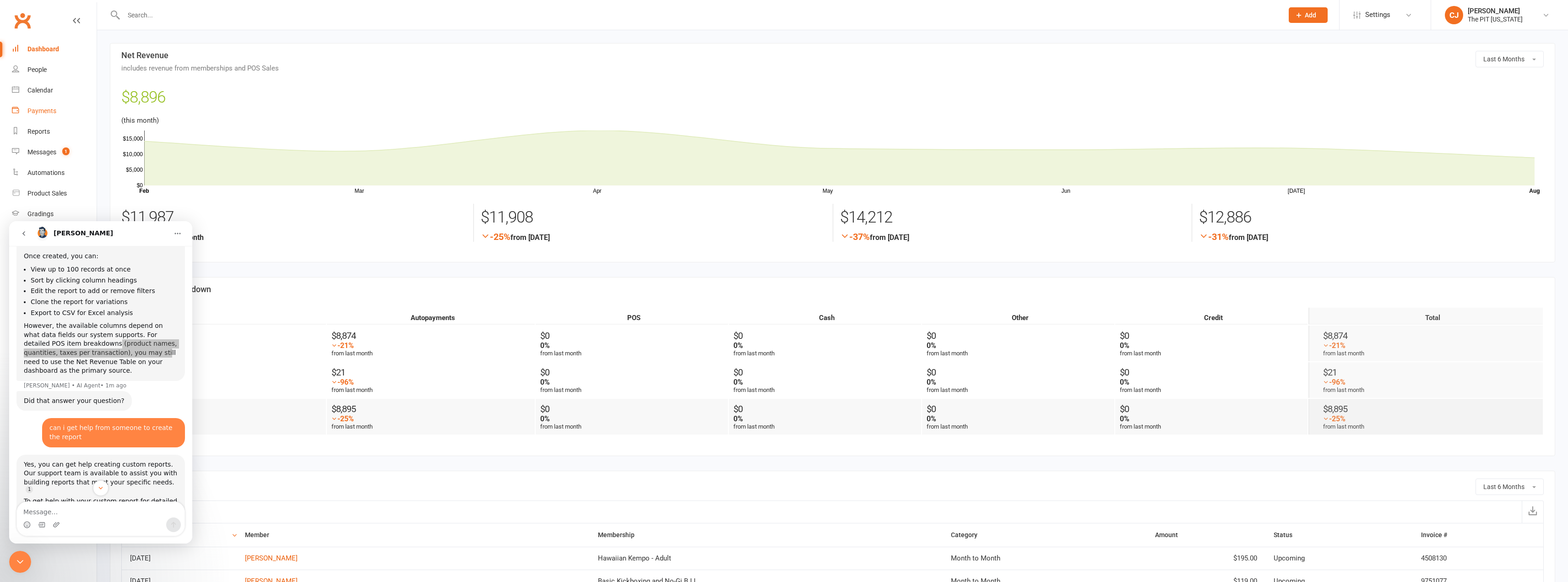
click at [49, 115] on div "Payments" at bounding box center [41, 110] width 29 height 7
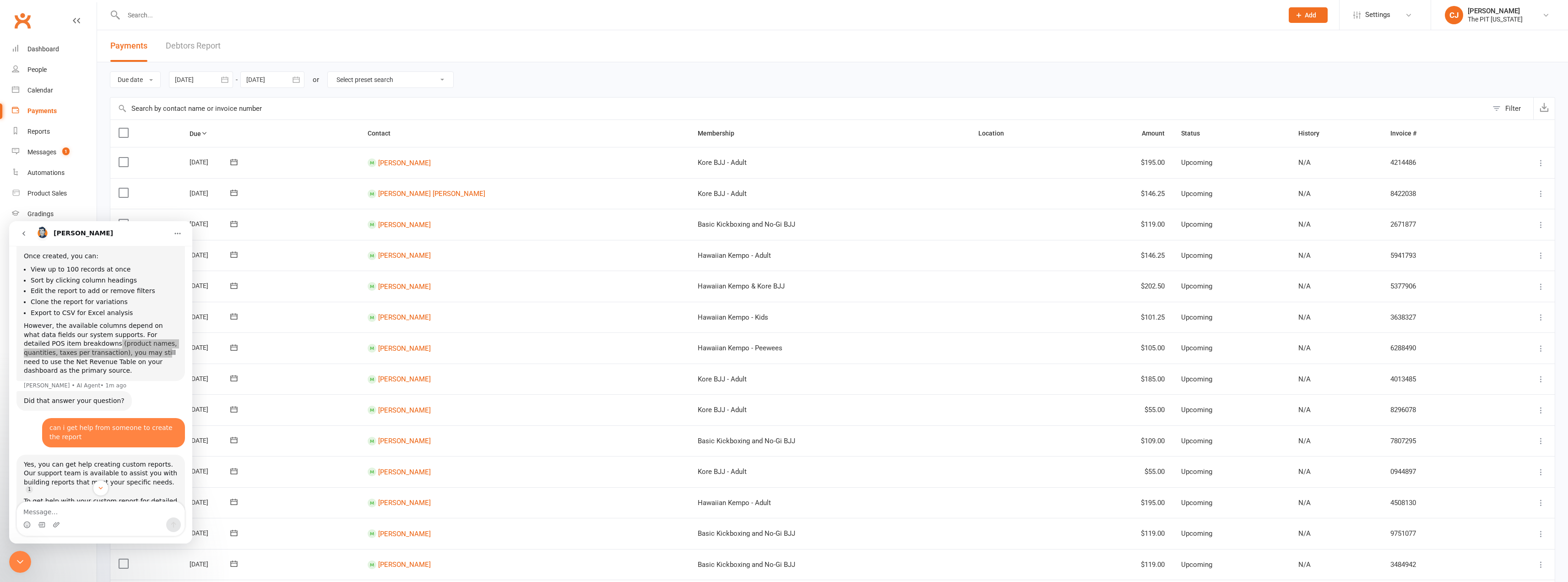
click at [202, 75] on div at bounding box center [200, 79] width 64 height 16
click at [249, 137] on span "01" at bounding box center [246, 136] width 7 height 7
type input "[DATE]"
click at [280, 81] on div at bounding box center [272, 79] width 64 height 16
click at [246, 101] on th at bounding box center [255, 101] width 23 height 20
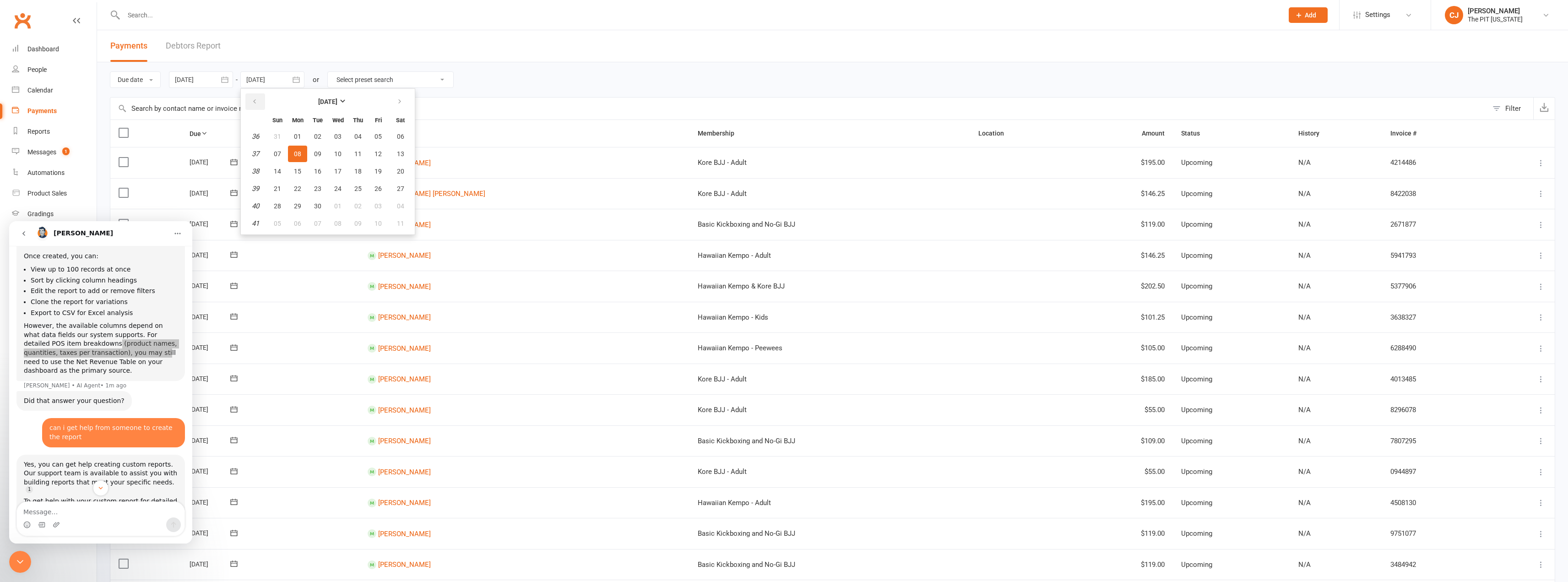
click at [249, 101] on button "button" at bounding box center [255, 101] width 20 height 16
click at [251, 101] on button "button" at bounding box center [255, 101] width 20 height 16
click at [354, 207] on button "31" at bounding box center [358, 205] width 19 height 16
type input "[DATE]"
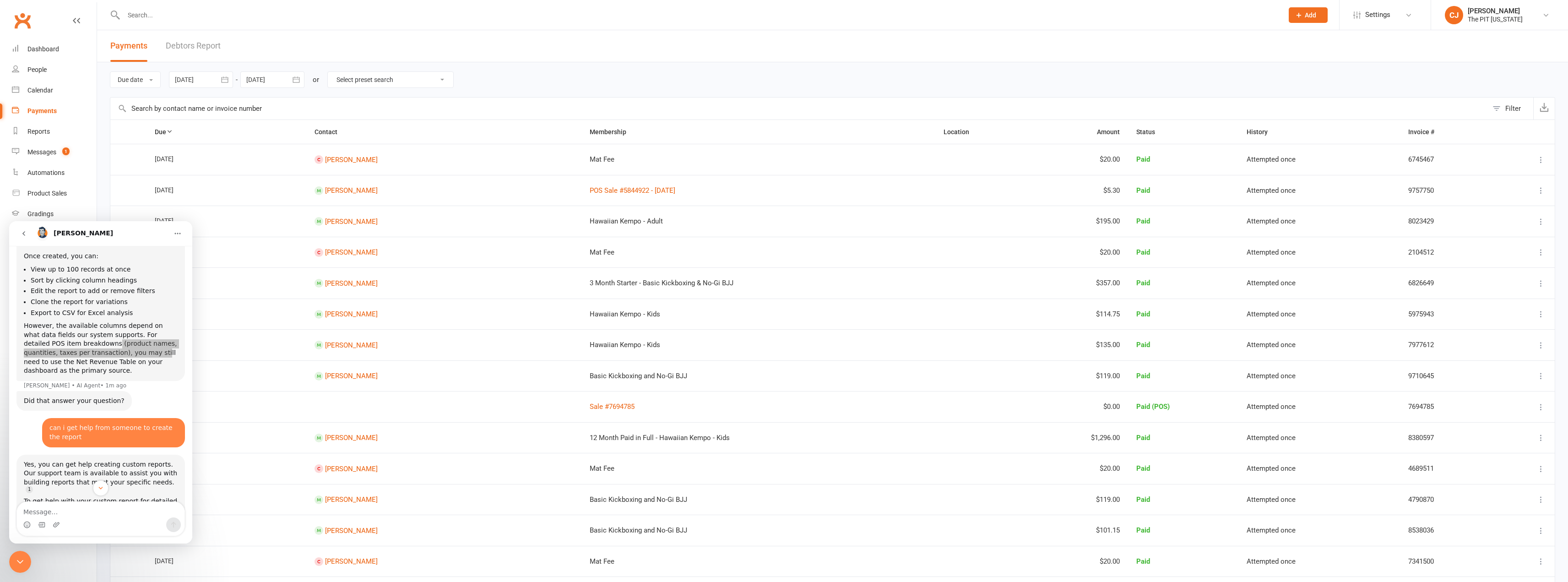
click at [398, 101] on input "text" at bounding box center [799, 108] width 1378 height 22
click at [60, 235] on h1 "[PERSON_NAME]" at bounding box center [83, 233] width 60 height 7
click at [82, 238] on div "[PERSON_NAME]" at bounding box center [101, 233] width 133 height 15
click at [495, 94] on div "Due date Due date Date paid Date failed [DATE] [DATE] Sun Mon Tue Wed Thu Fri S…" at bounding box center [832, 80] width 1445 height 35
click at [28, 233] on button "go back" at bounding box center [23, 233] width 18 height 18
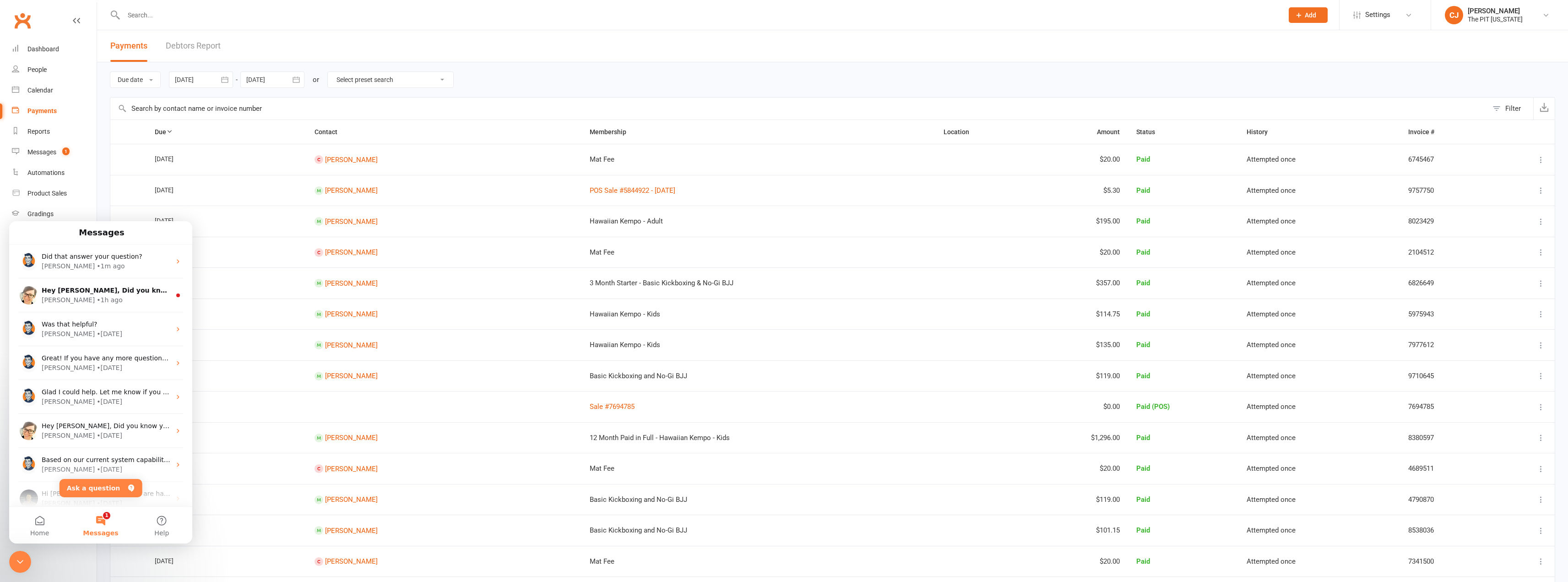
click at [125, 234] on div "Messages" at bounding box center [101, 233] width 171 height 15
click at [25, 555] on div "Close Intercom Messenger" at bounding box center [20, 562] width 22 height 22
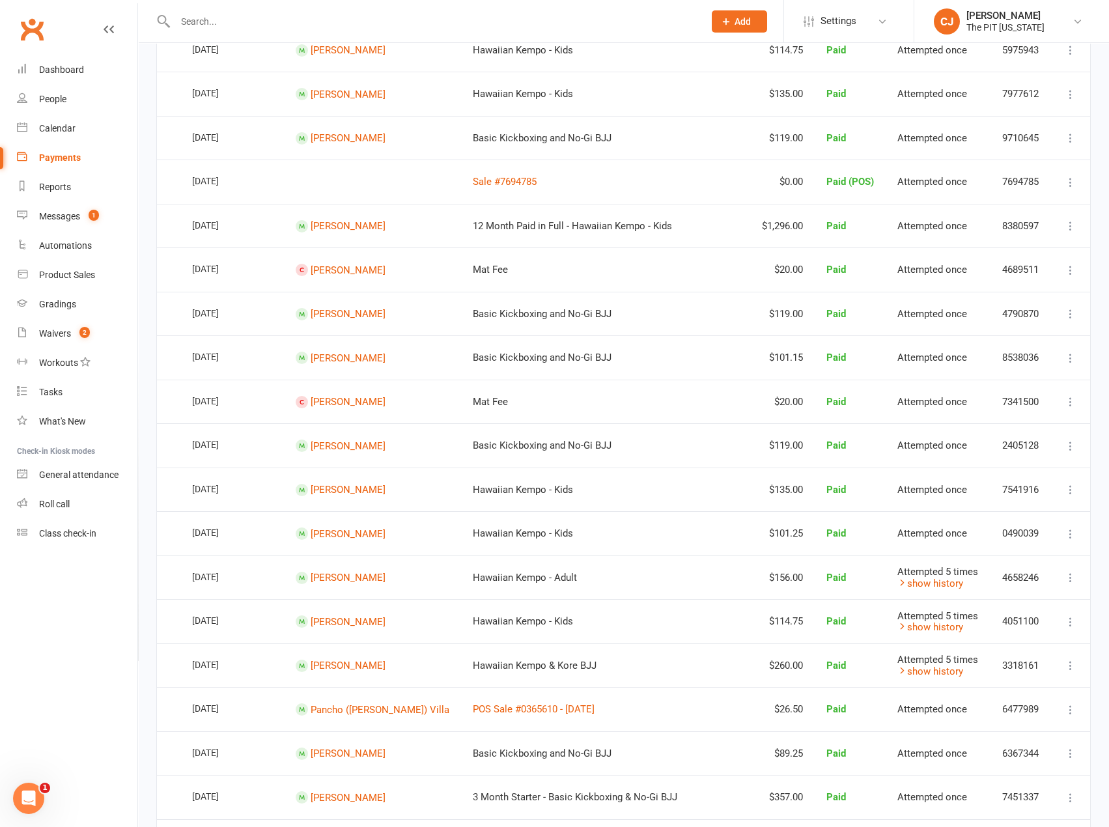
scroll to position [586, 0]
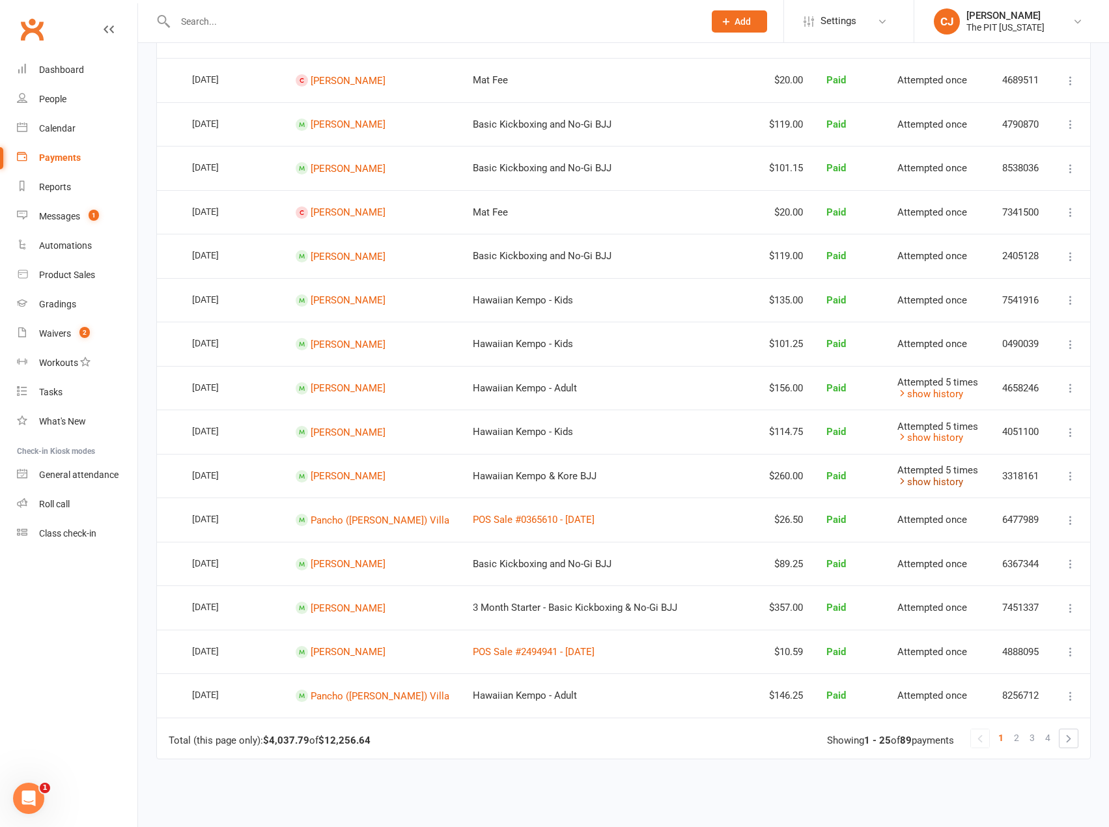
click at [898, 482] on icon at bounding box center [903, 481] width 10 height 10
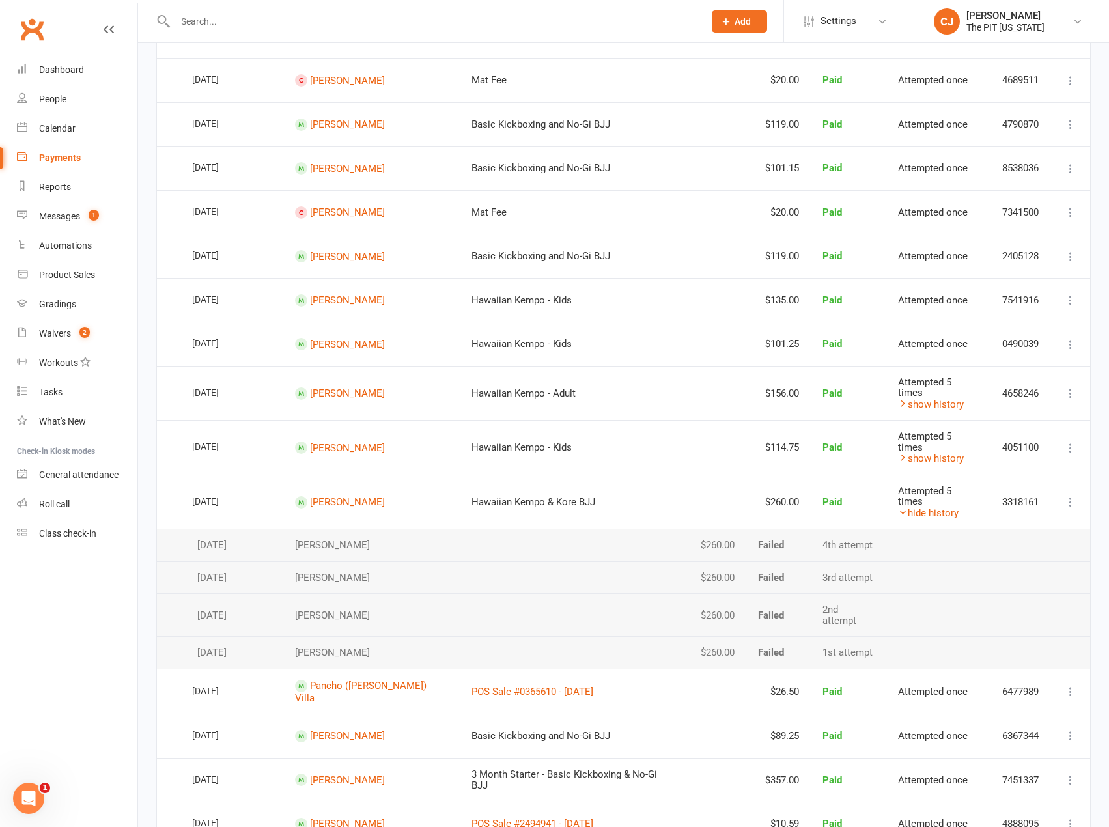
click at [507, 669] on td "POS Sale #0365610 - [DATE]" at bounding box center [573, 691] width 227 height 45
click at [507, 686] on link "POS Sale #0365610 - [DATE]" at bounding box center [533, 692] width 122 height 12
click at [292, 0] on html "Prospect Member Non-attending contact Class / event Appointment Grading event T…" at bounding box center [554, 266] width 1109 height 1705
